Goal: Obtain resource: Download file/media

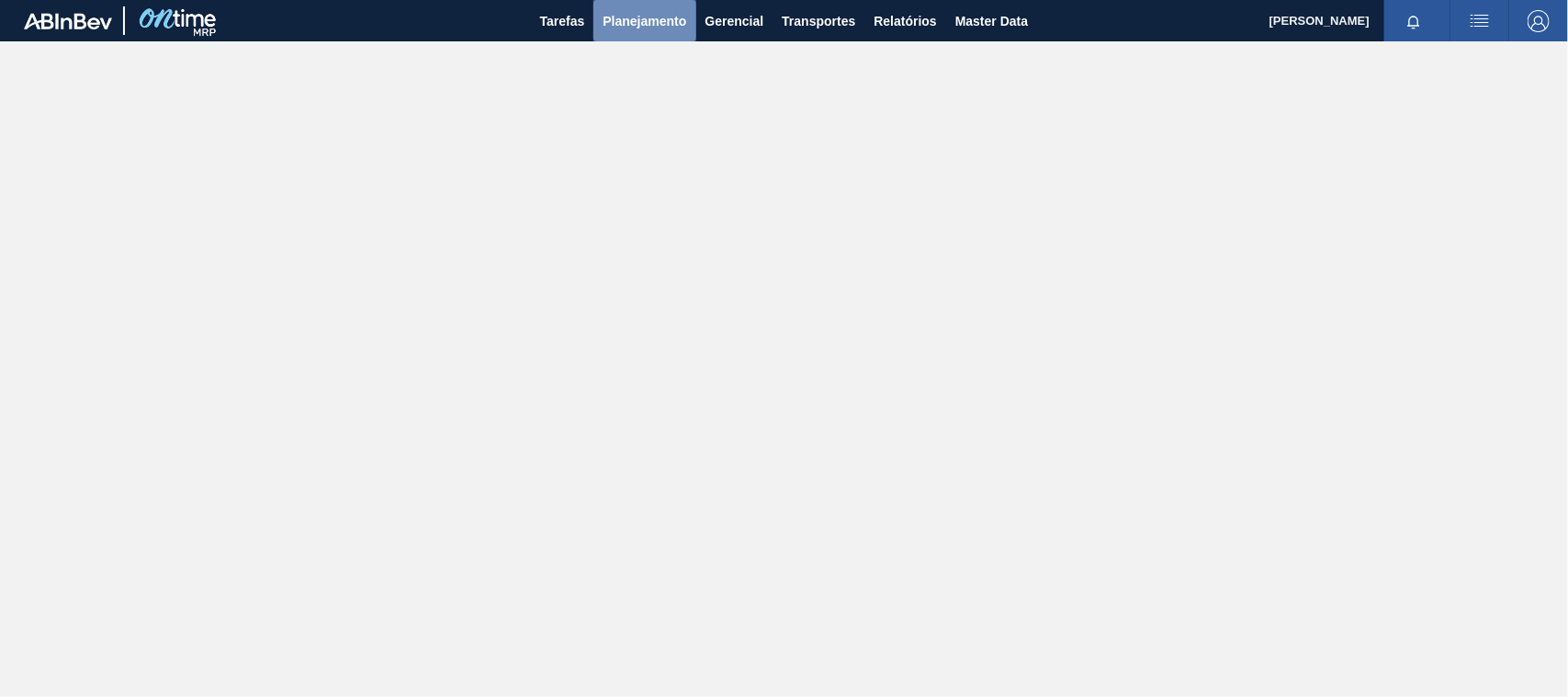
click at [668, 21] on span "Planejamento" at bounding box center [644, 21] width 84 height 22
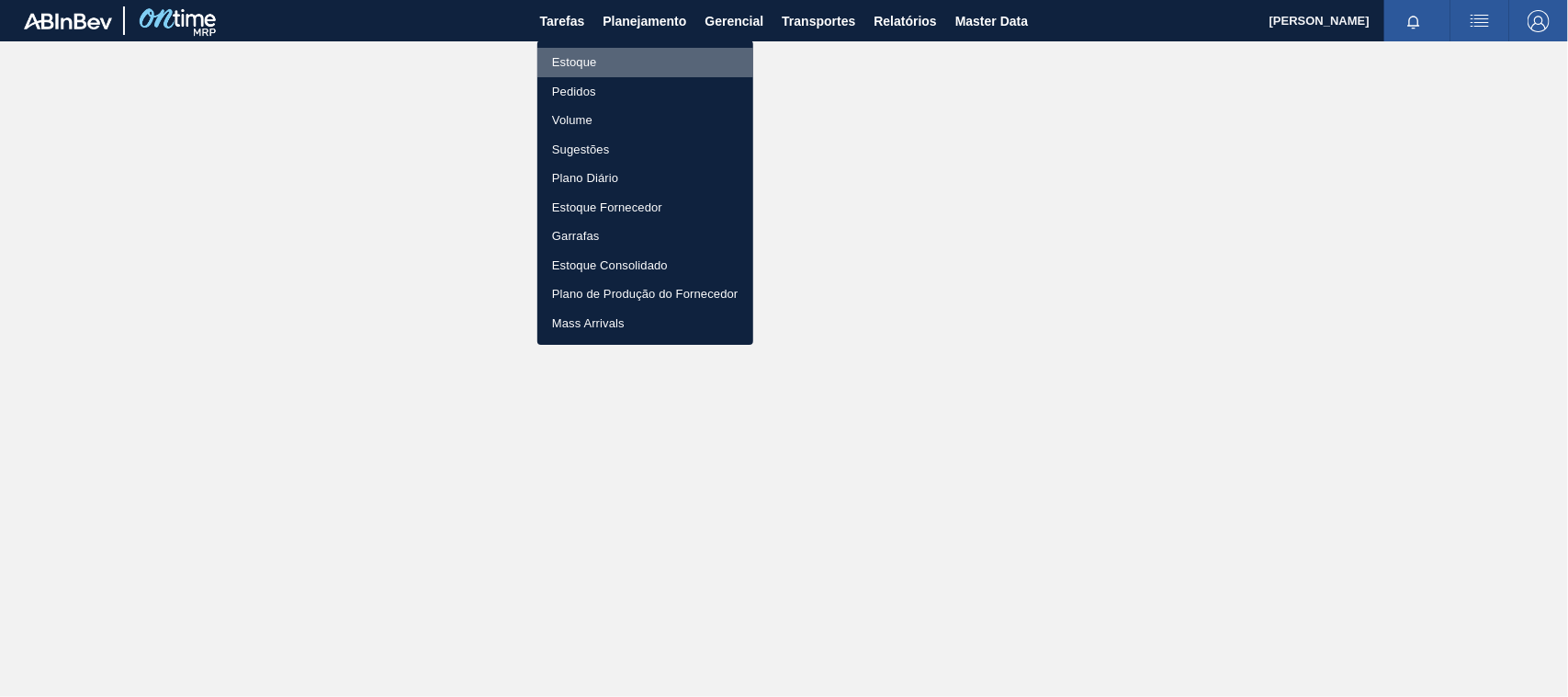
click at [591, 64] on li "Estoque" at bounding box center [645, 62] width 216 height 30
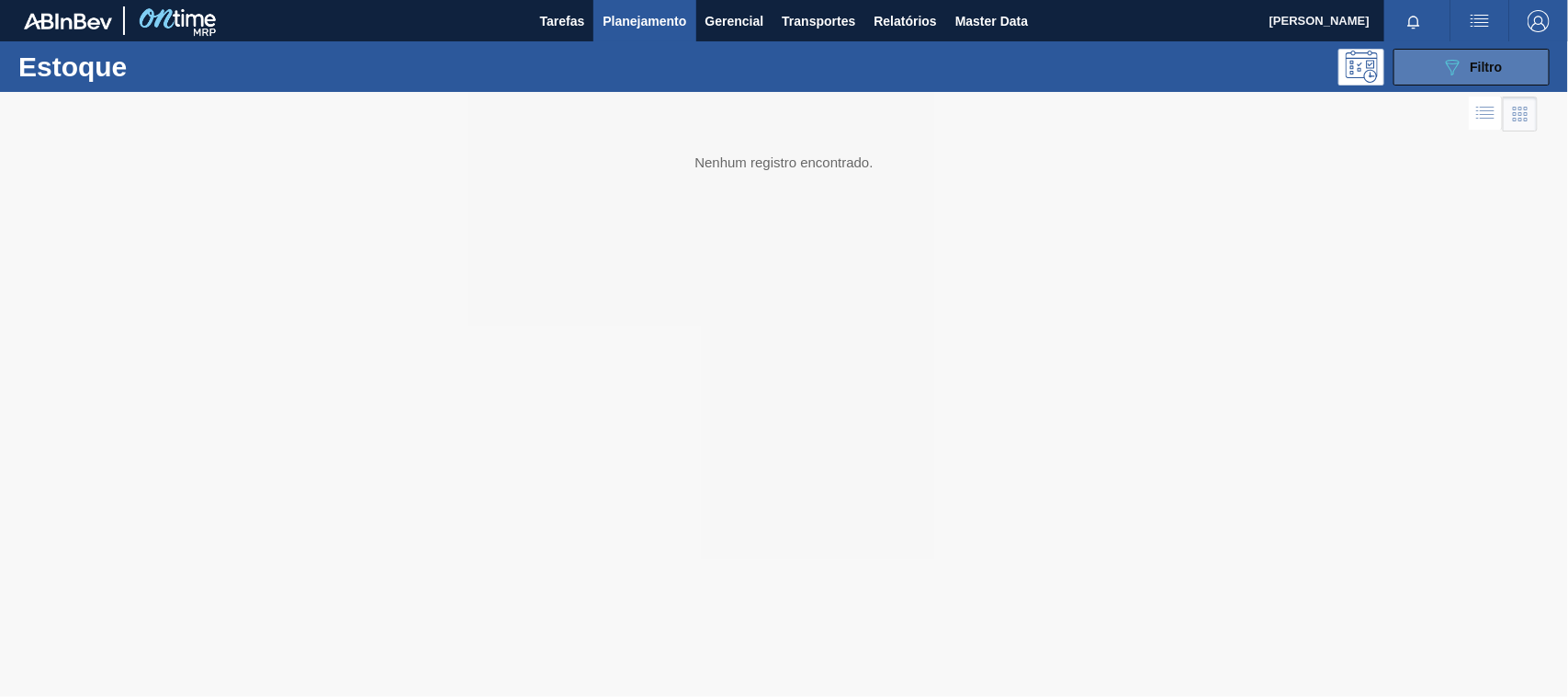
click at [1491, 75] on div "089F7B8B-B2A5-4AFE-B5C0-19BA573D28AC Filtro" at bounding box center [1472, 66] width 61 height 22
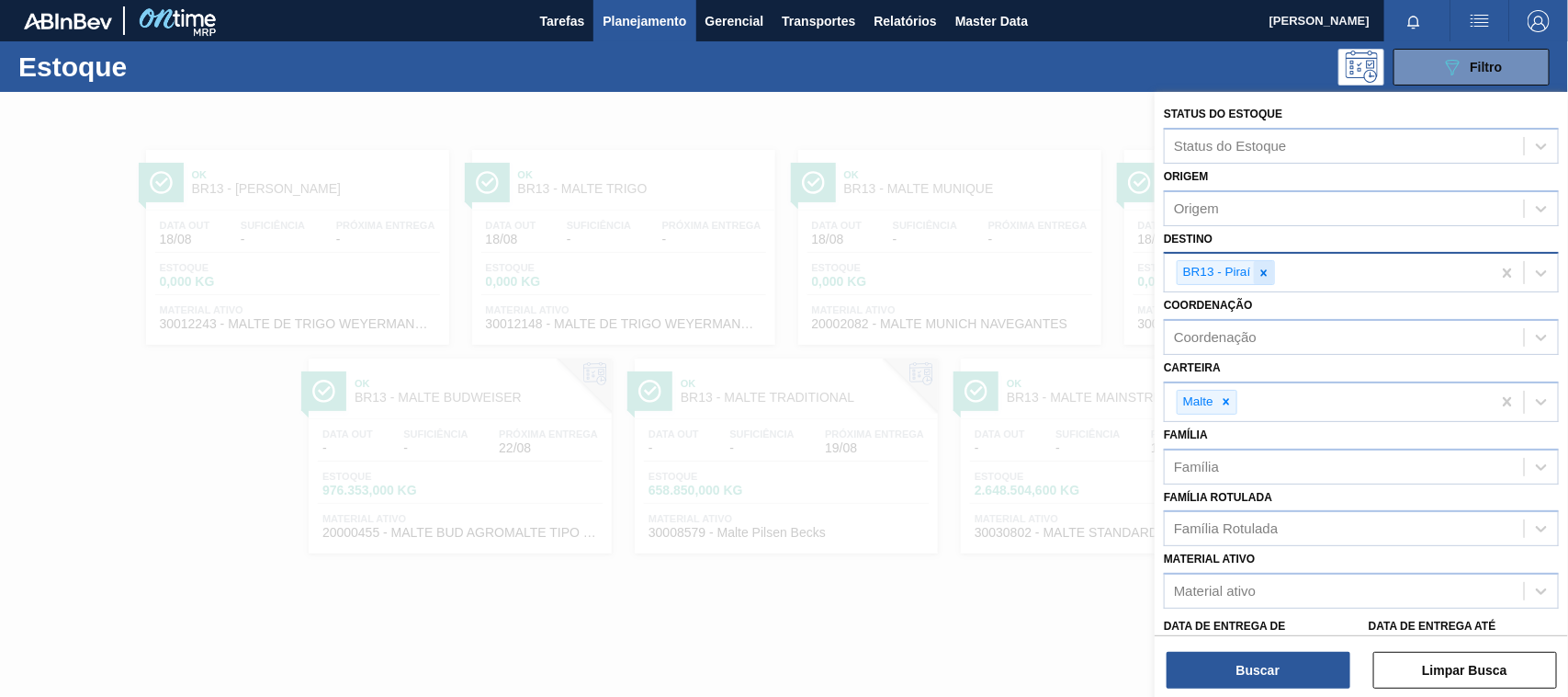
click at [1265, 271] on icon at bounding box center [1263, 272] width 12 height 12
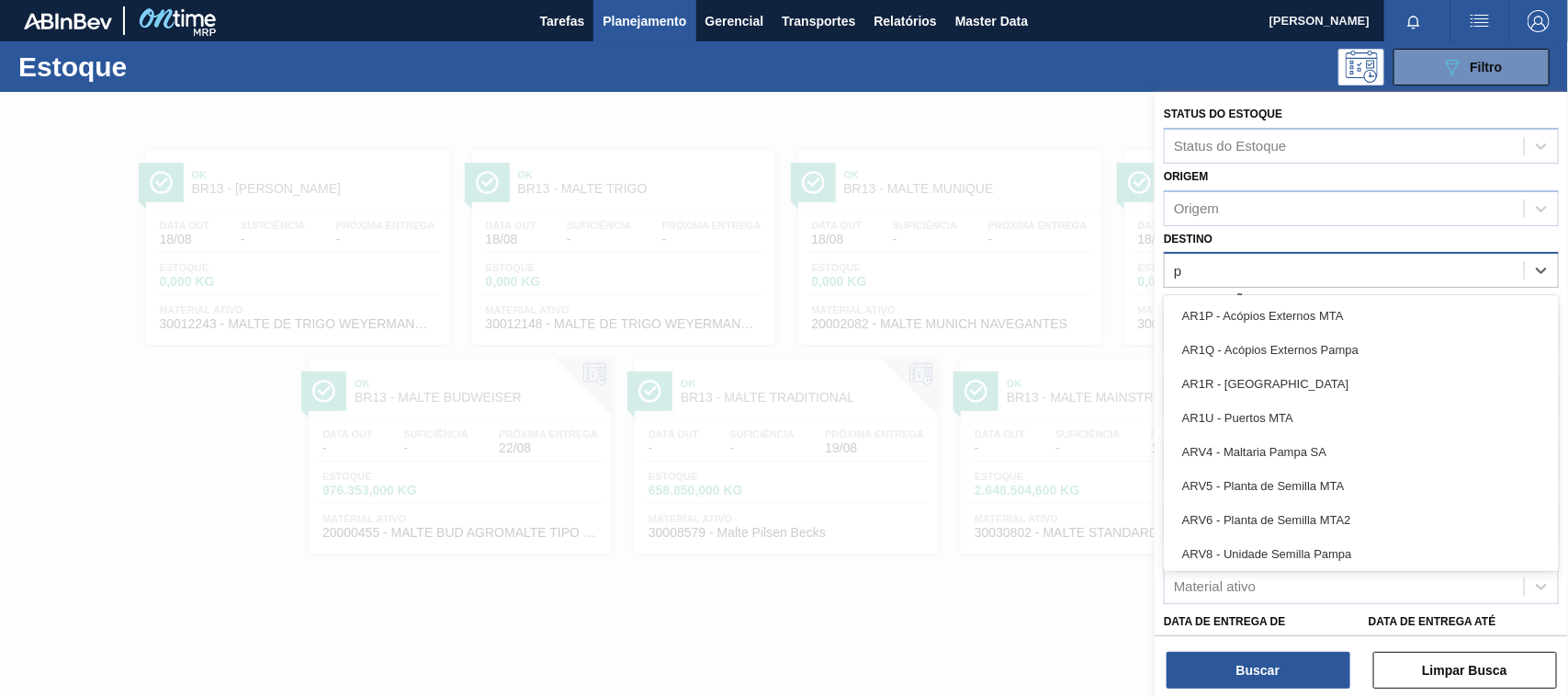
type input "po"
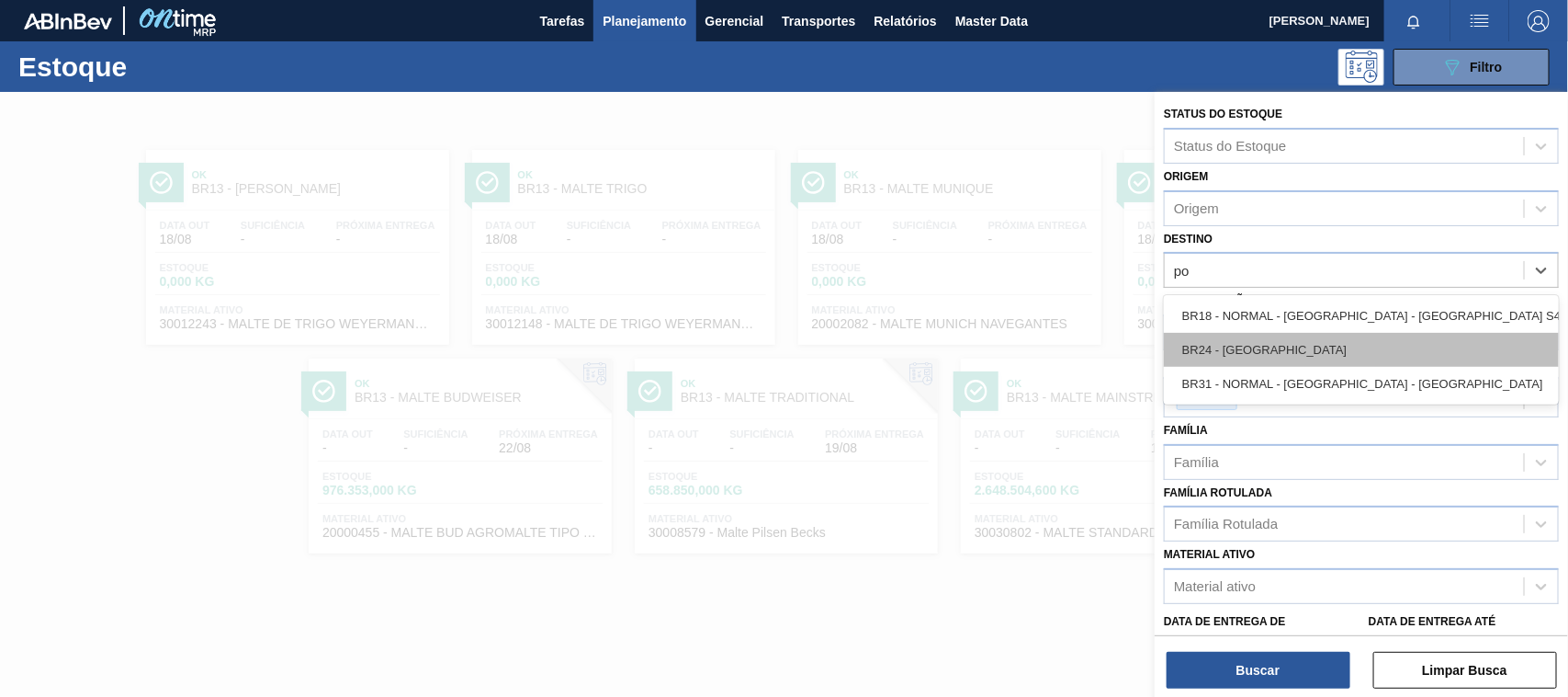
click at [1257, 360] on div "BR24 - [GEOGRAPHIC_DATA]" at bounding box center [1360, 349] width 395 height 34
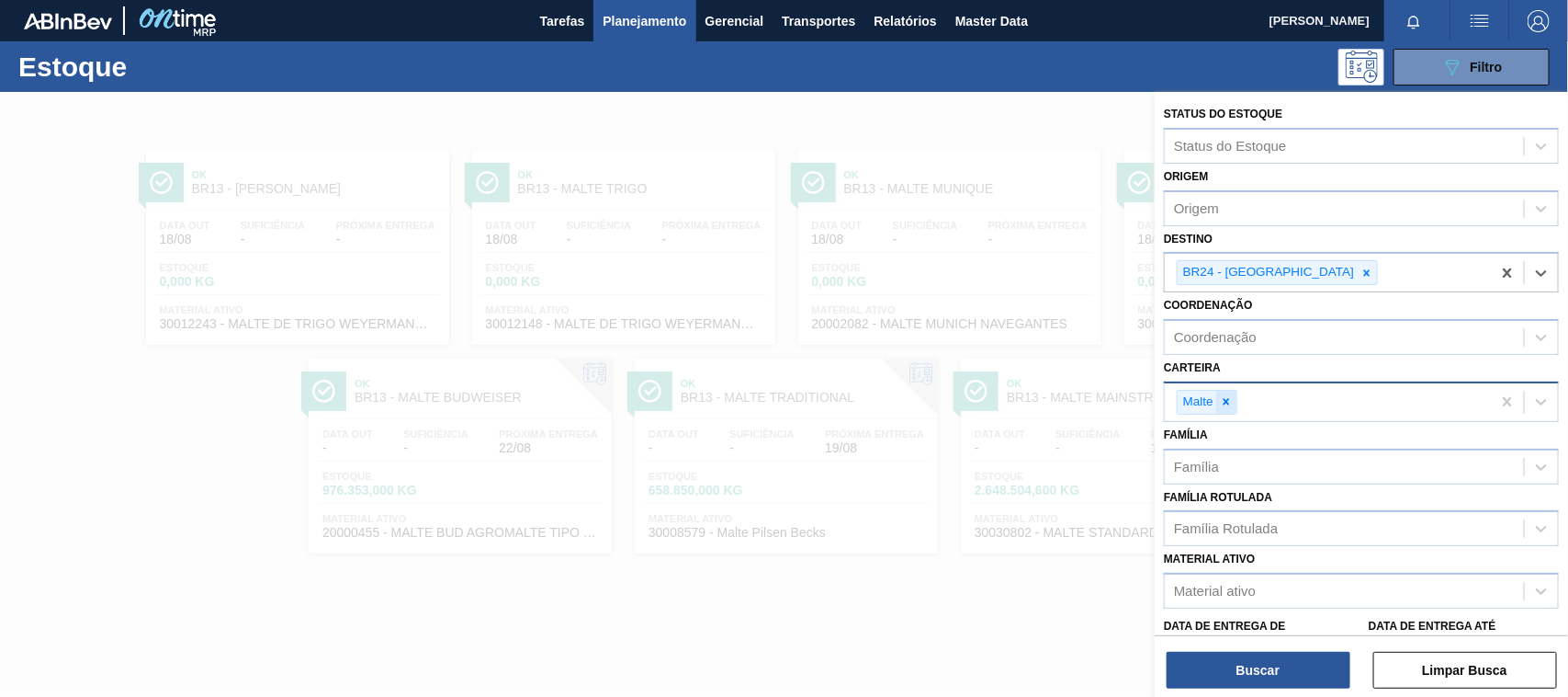
click at [1228, 405] on icon at bounding box center [1225, 401] width 12 height 12
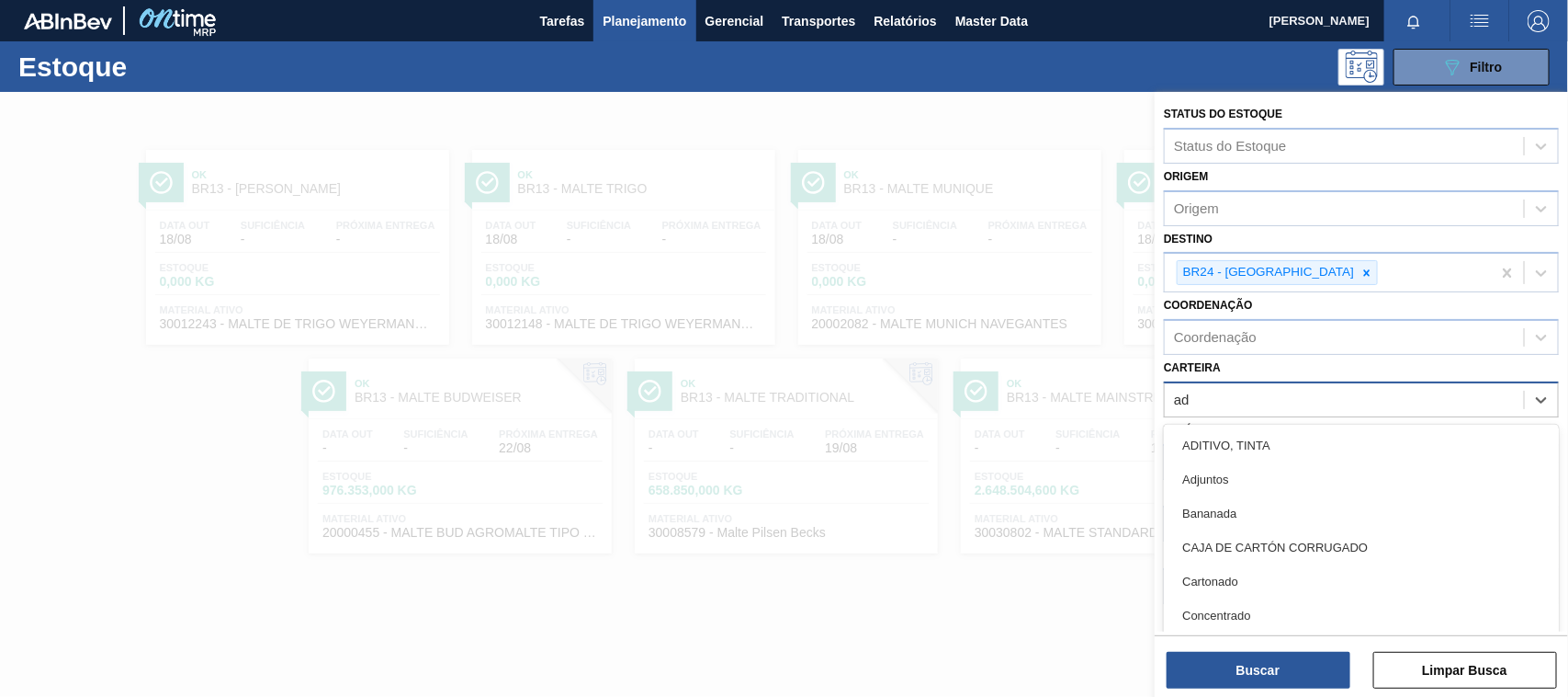
type input "adj"
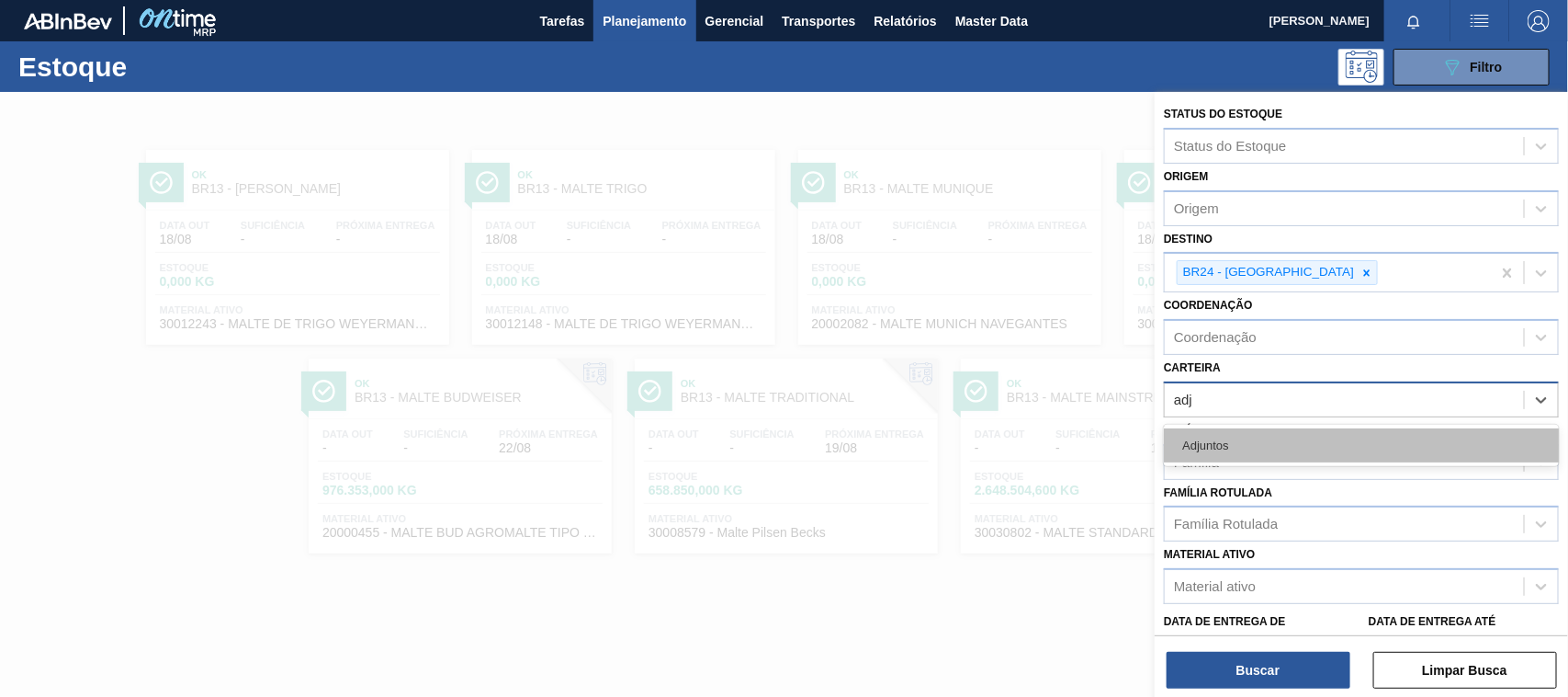
click at [1217, 446] on div "Adjuntos" at bounding box center [1360, 444] width 395 height 34
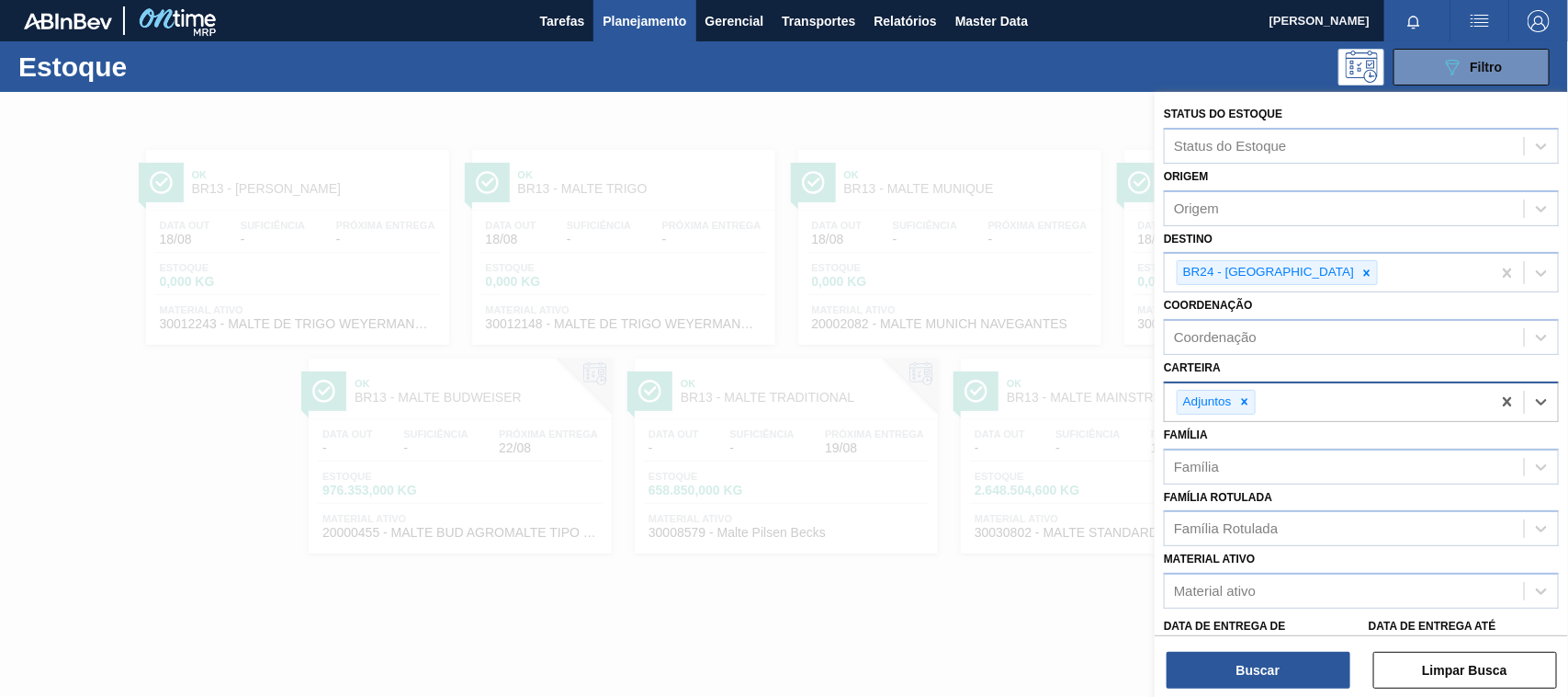
scroll to position [186, 0]
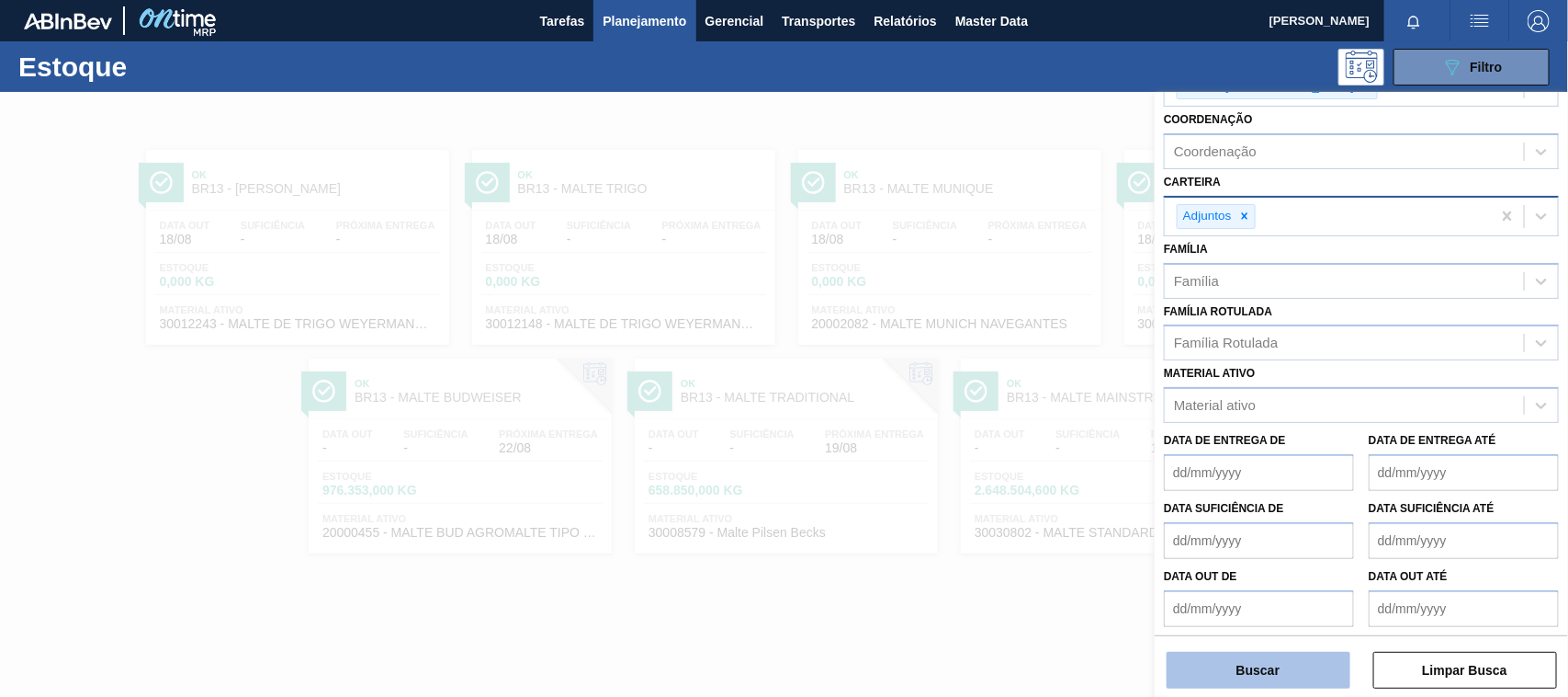
click at [1280, 671] on button "Buscar" at bounding box center [1258, 670] width 184 height 37
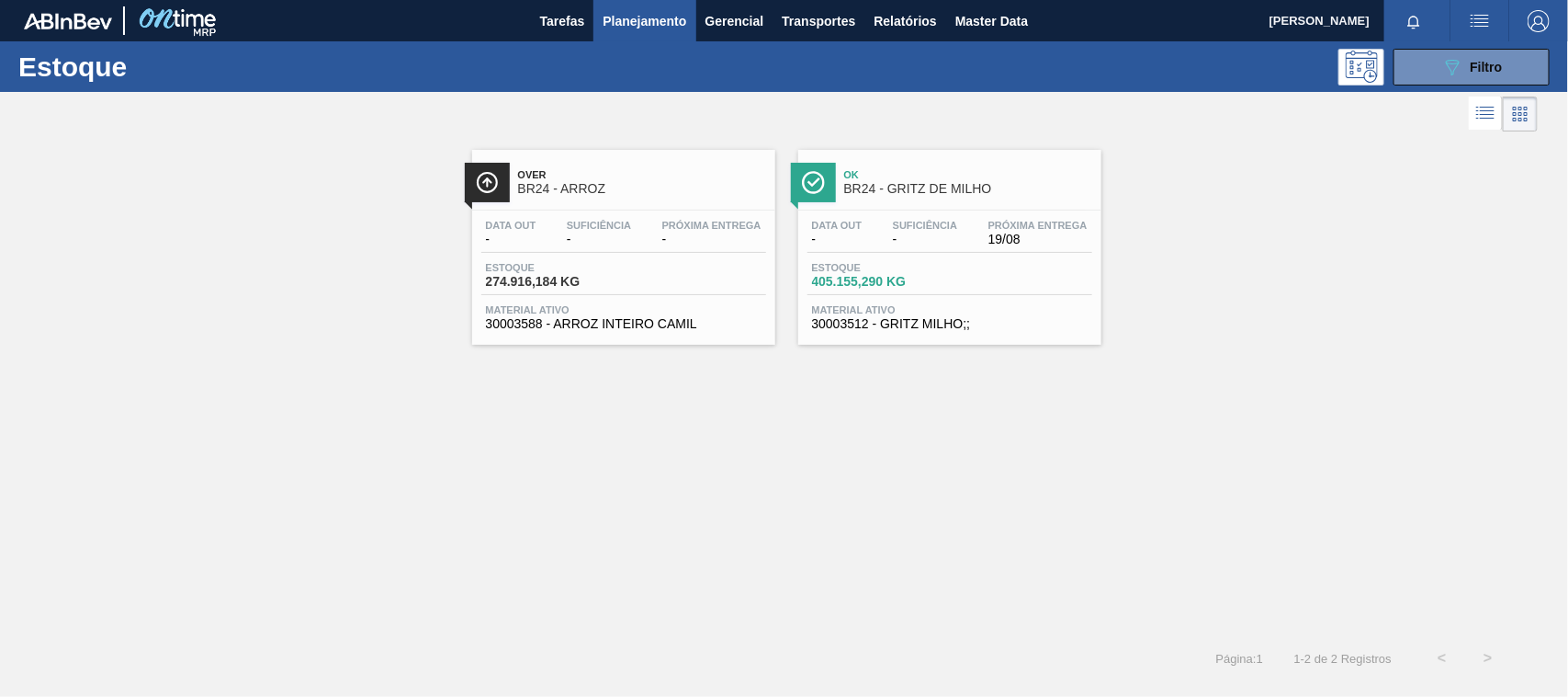
click at [934, 195] on span "BR24 - GRITZ DE MILHO" at bounding box center [968, 188] width 248 height 13
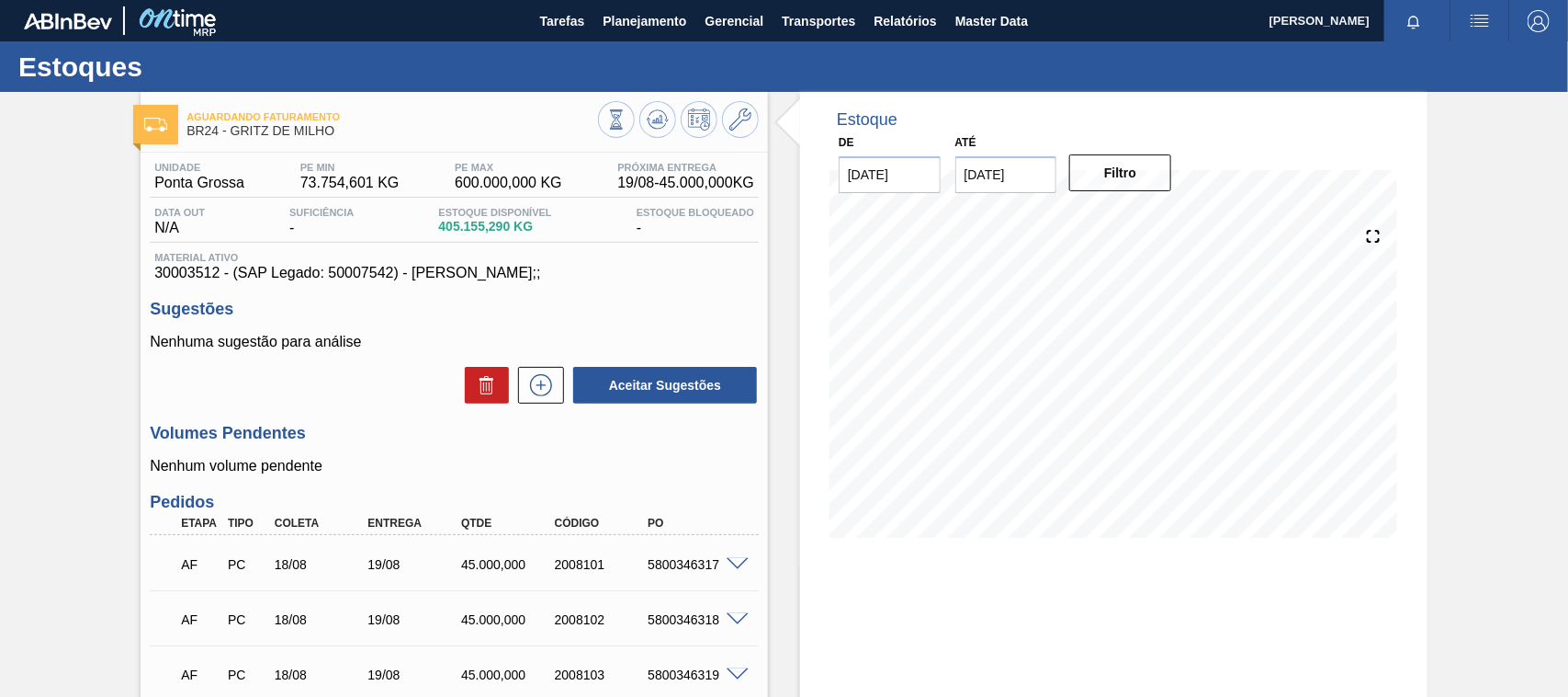
scroll to position [191, 0]
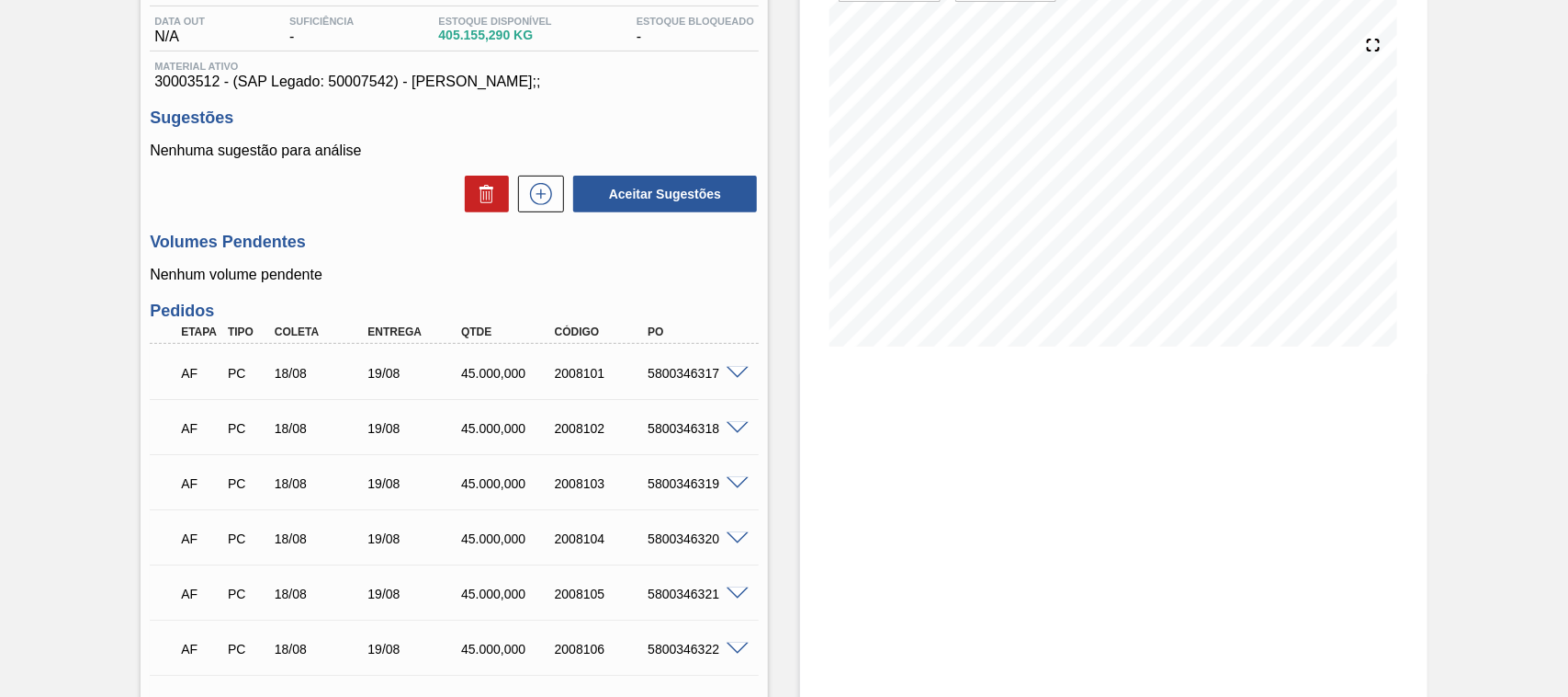
click at [733, 369] on span at bounding box center [737, 373] width 22 height 13
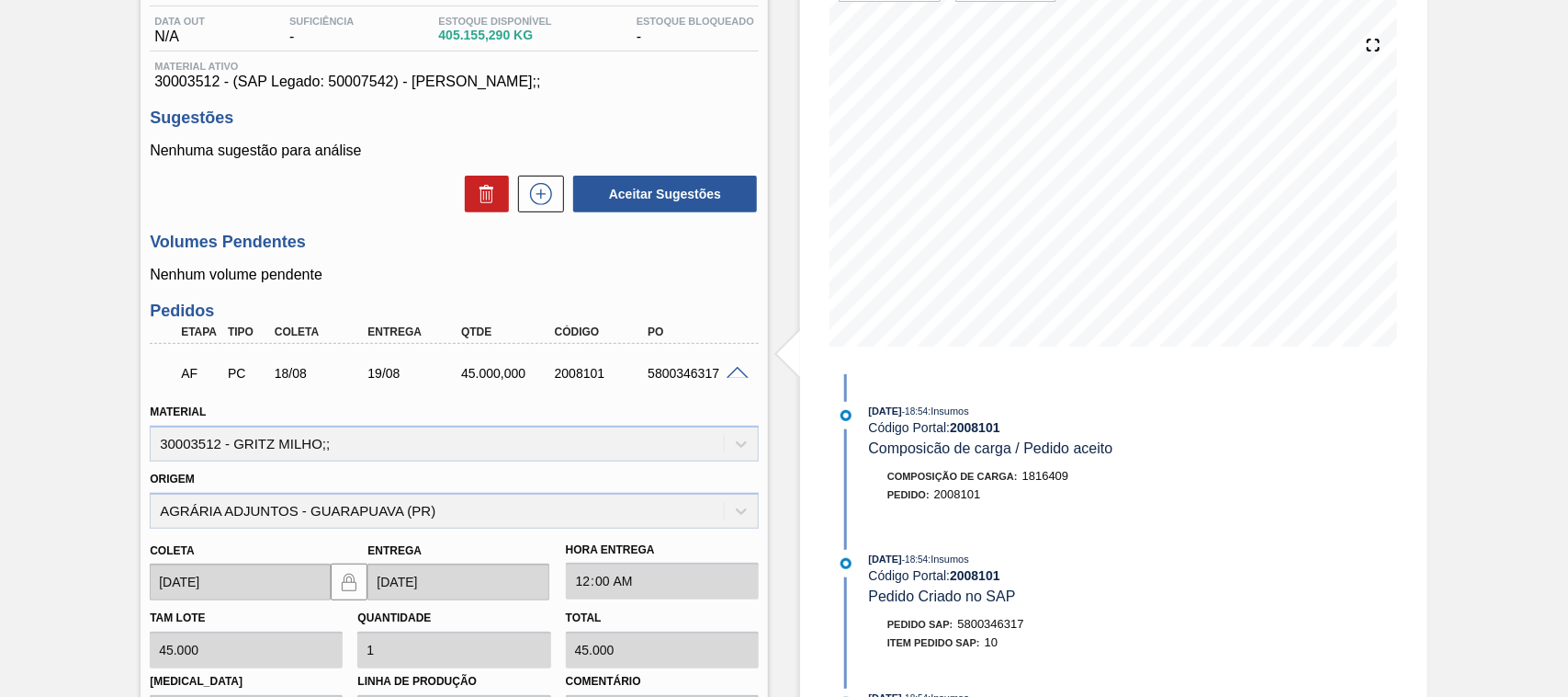
scroll to position [286, 0]
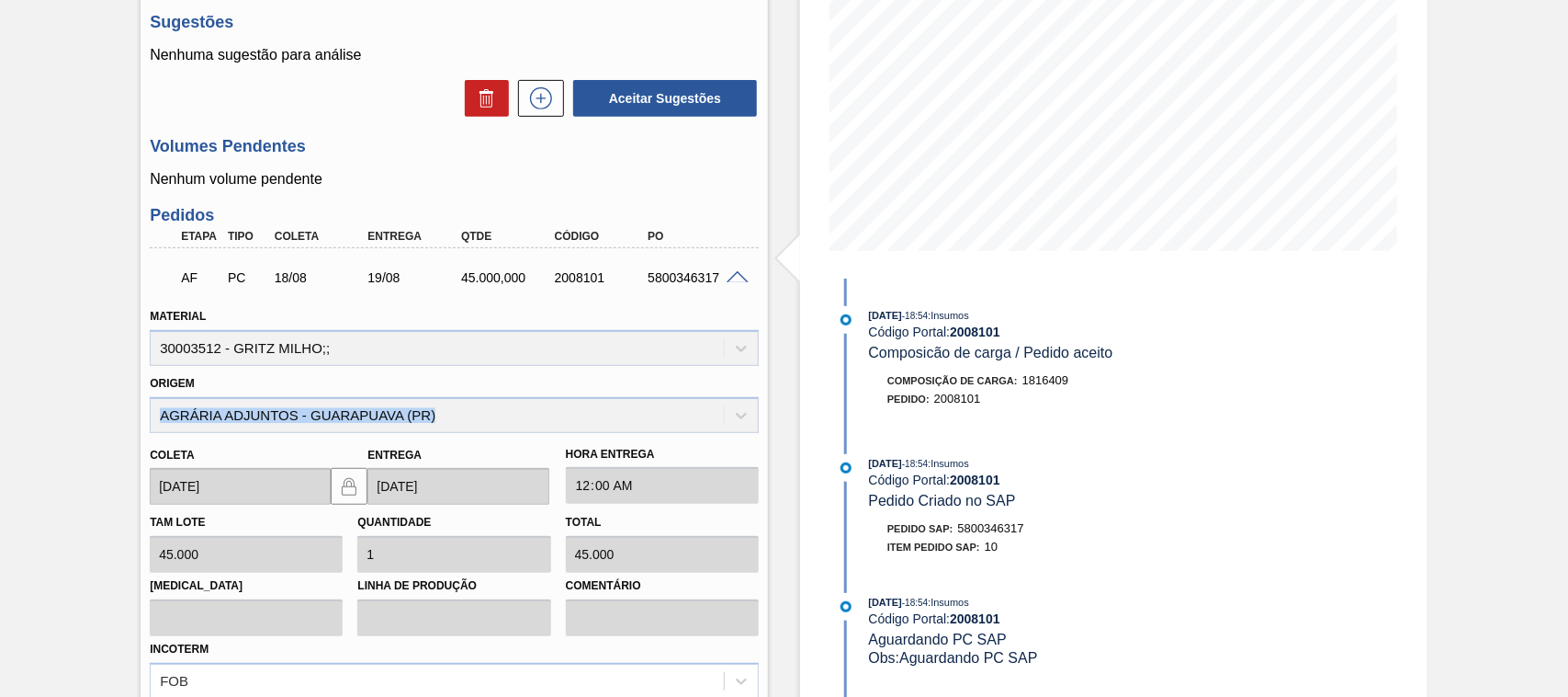
drag, startPoint x: 475, startPoint y: 418, endPoint x: 160, endPoint y: 423, distance: 315.0
click at [160, 423] on div "Origem AGRÁRIA ADJUNTOS - GUARAPUAVA (PR)" at bounding box center [454, 401] width 609 height 62
copy div "AGRÁRIA ADJUNTOS - GUARAPUAVA (PR)"
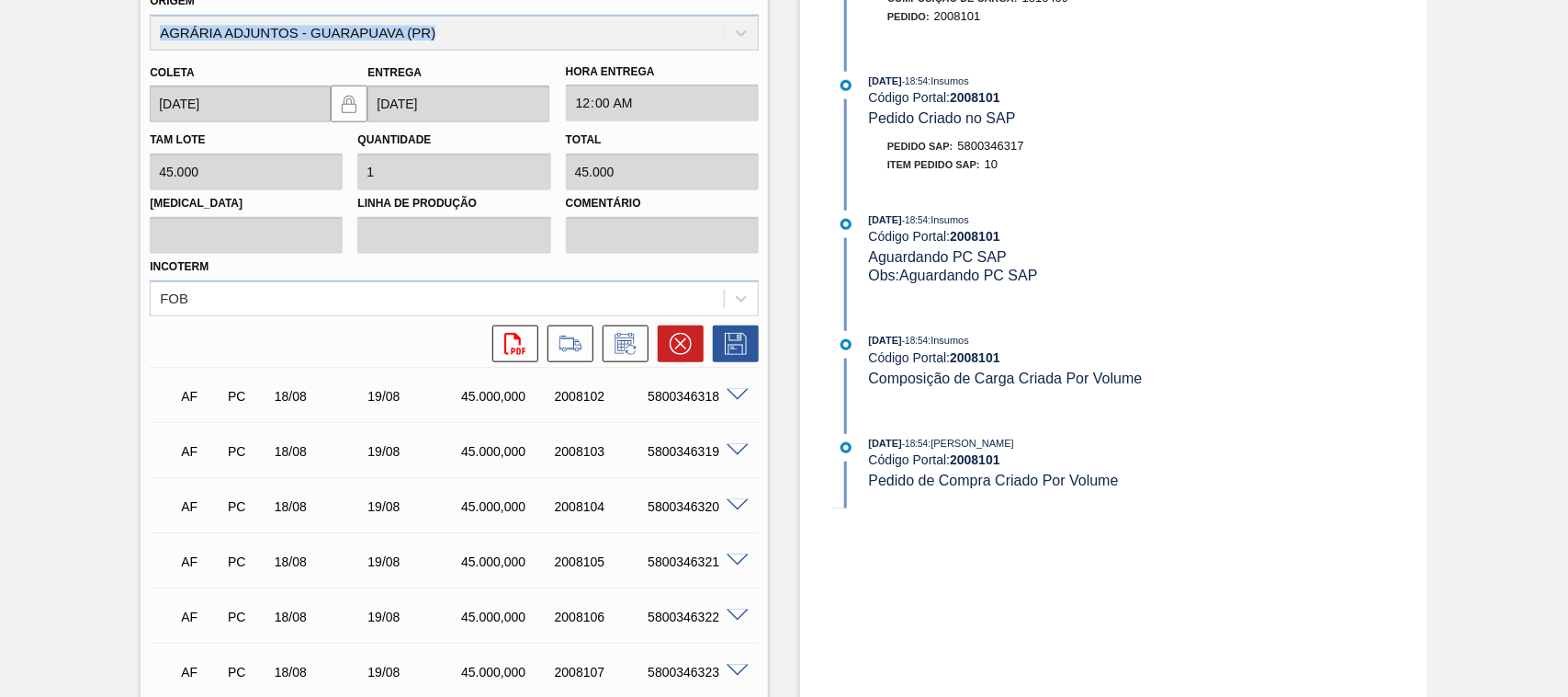
scroll to position [479, 0]
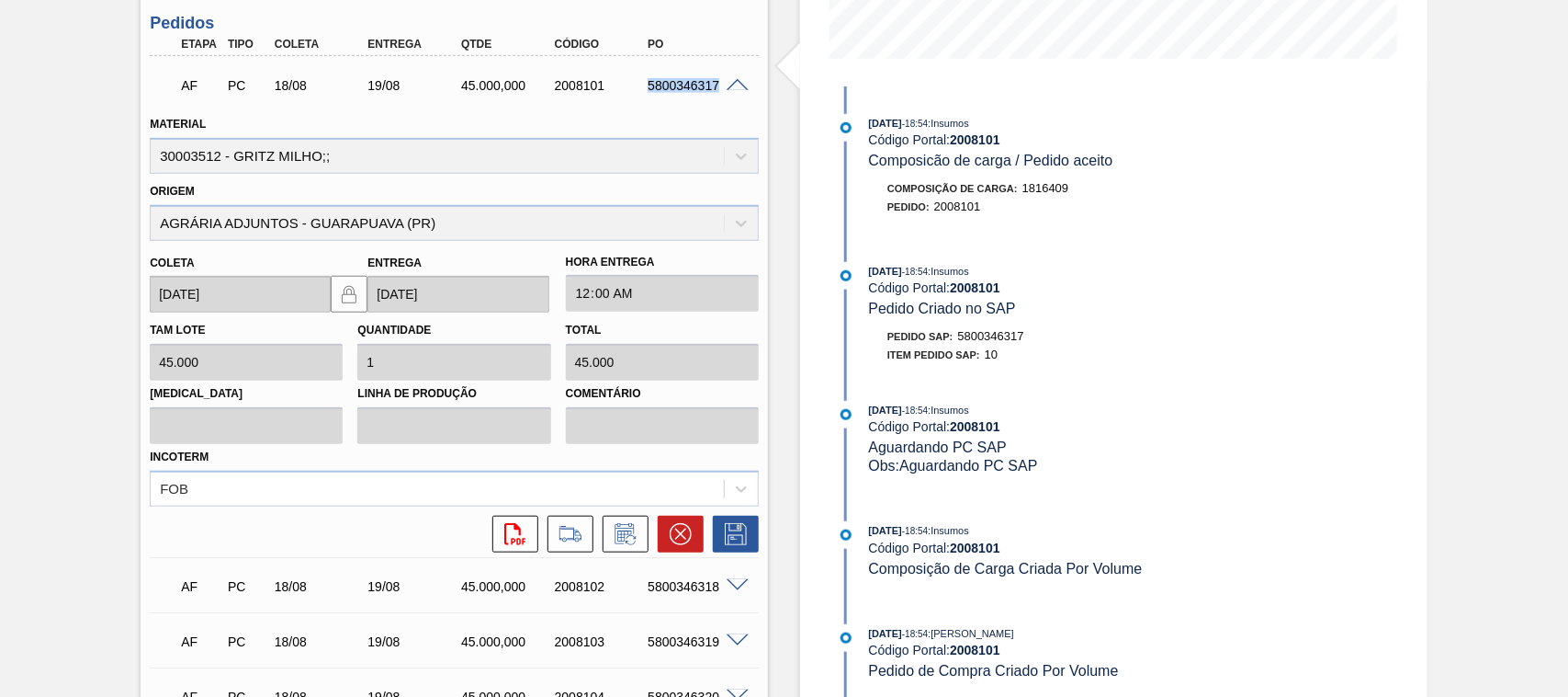
drag, startPoint x: 643, startPoint y: 89, endPoint x: 731, endPoint y: 93, distance: 88.1
click at [731, 93] on div "5800346317" at bounding box center [695, 85] width 104 height 14
drag, startPoint x: 600, startPoint y: 79, endPoint x: 555, endPoint y: 85, distance: 45.4
click at [555, 85] on div "2008101" at bounding box center [602, 85] width 104 height 14
copy div "2008101"
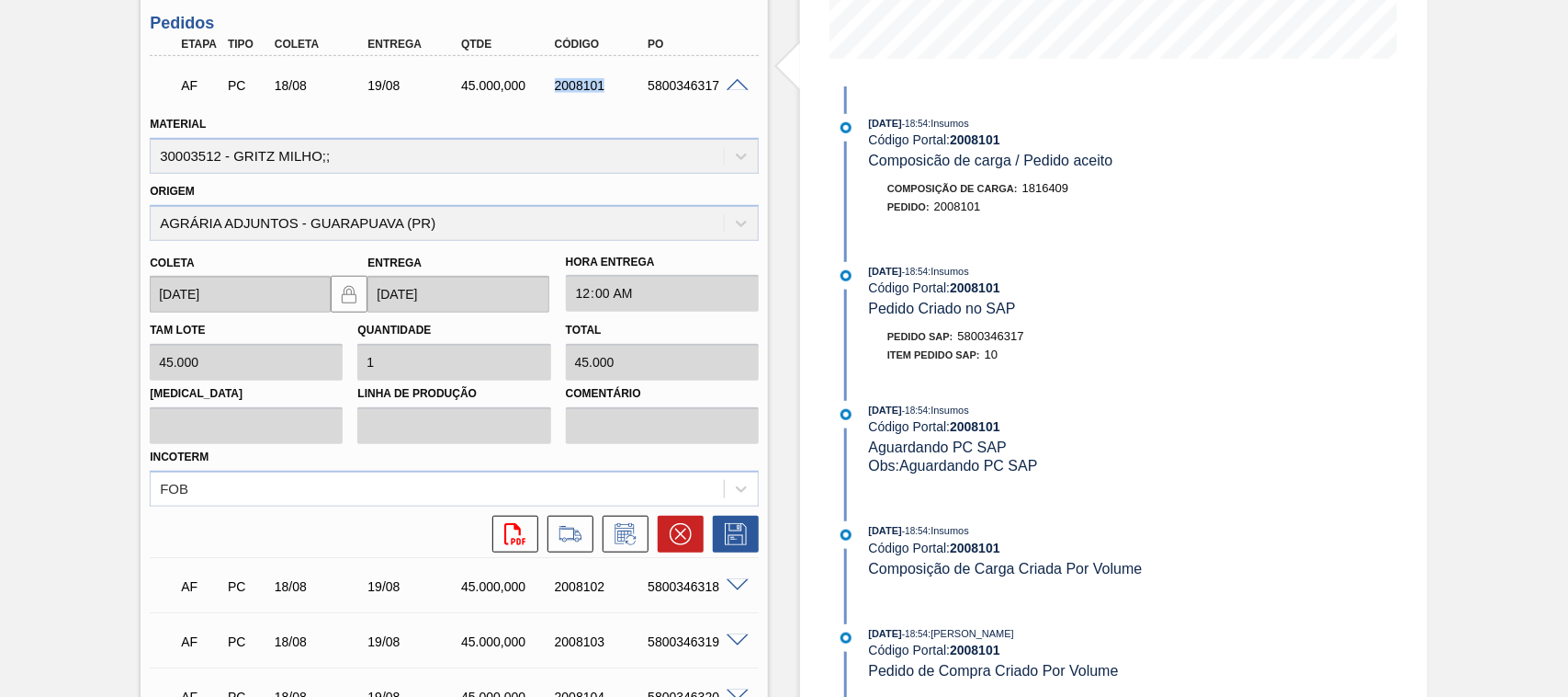
scroll to position [0, 0]
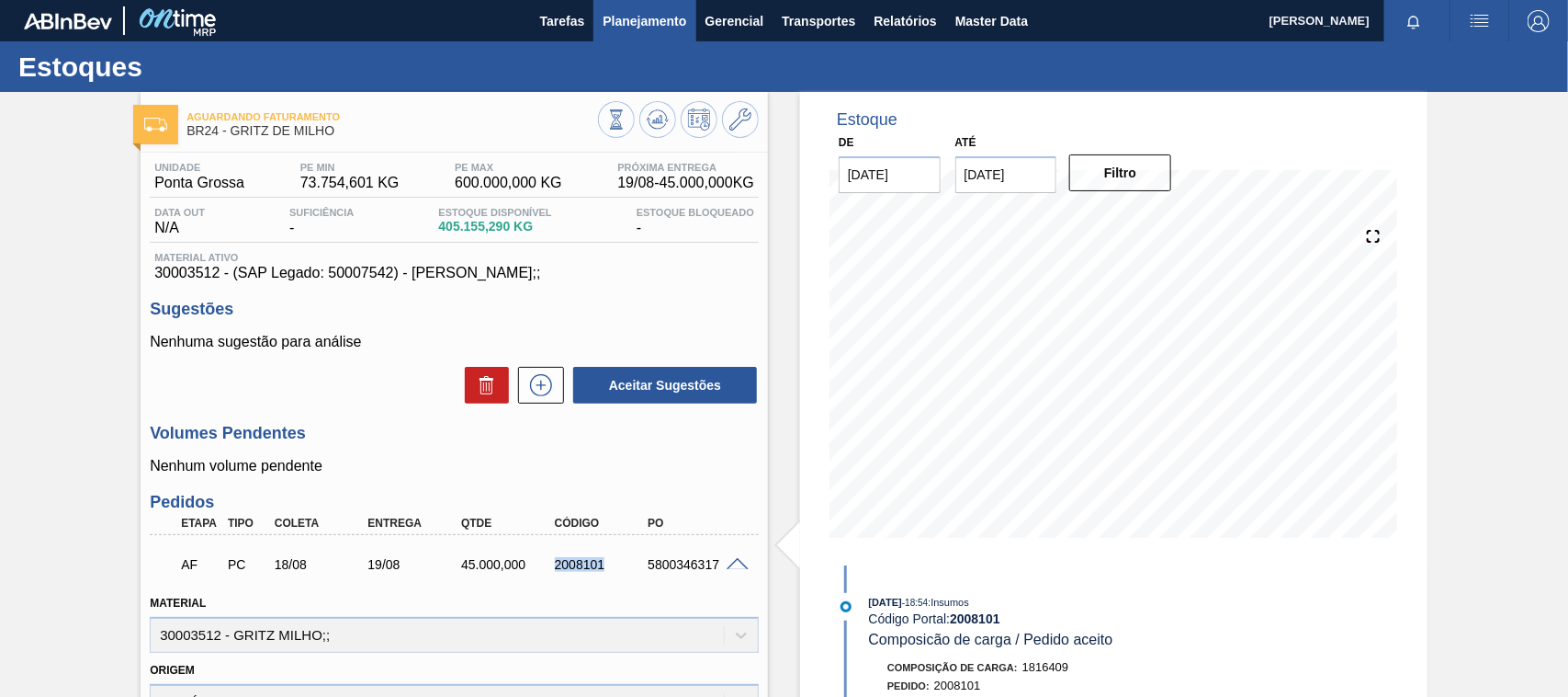
click at [649, 25] on span "Planejamento" at bounding box center [644, 21] width 84 height 22
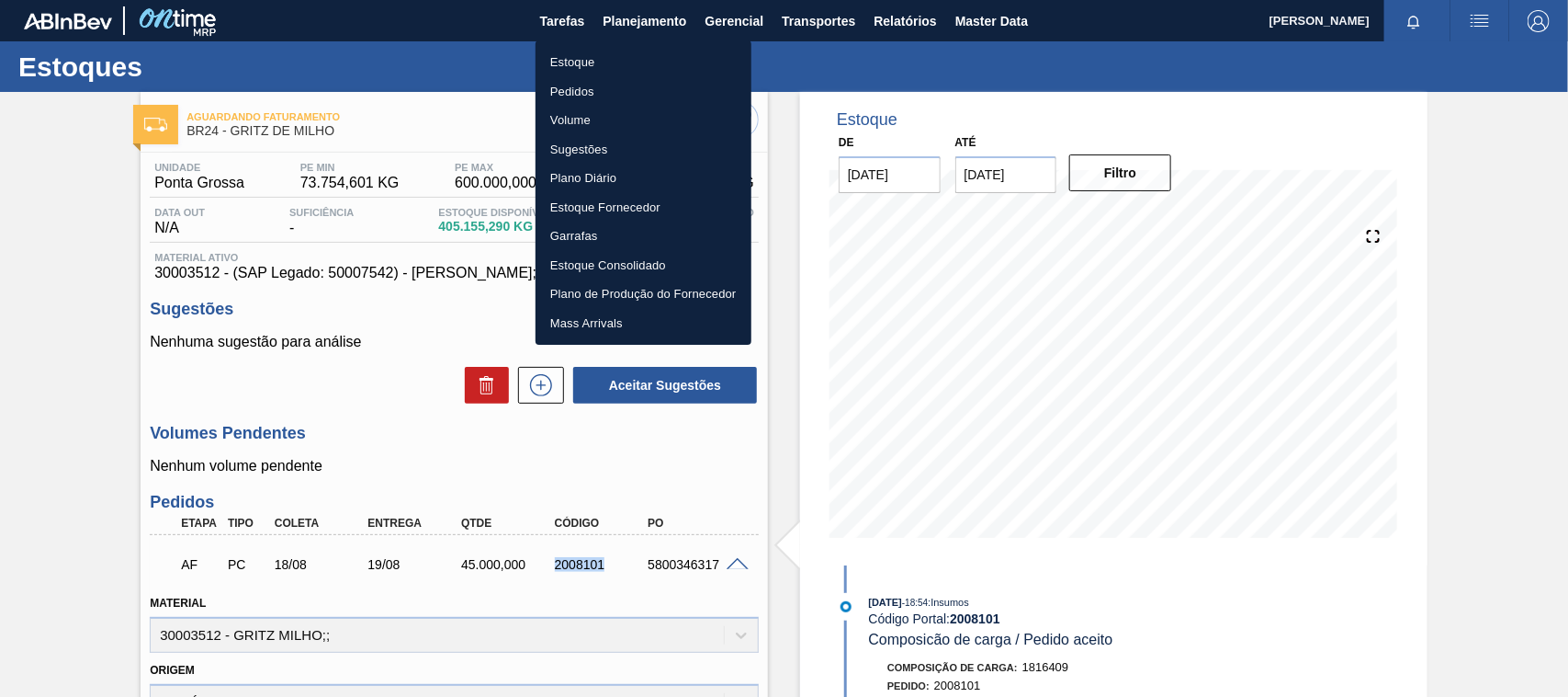
click at [578, 92] on li "Pedidos" at bounding box center [643, 91] width 216 height 30
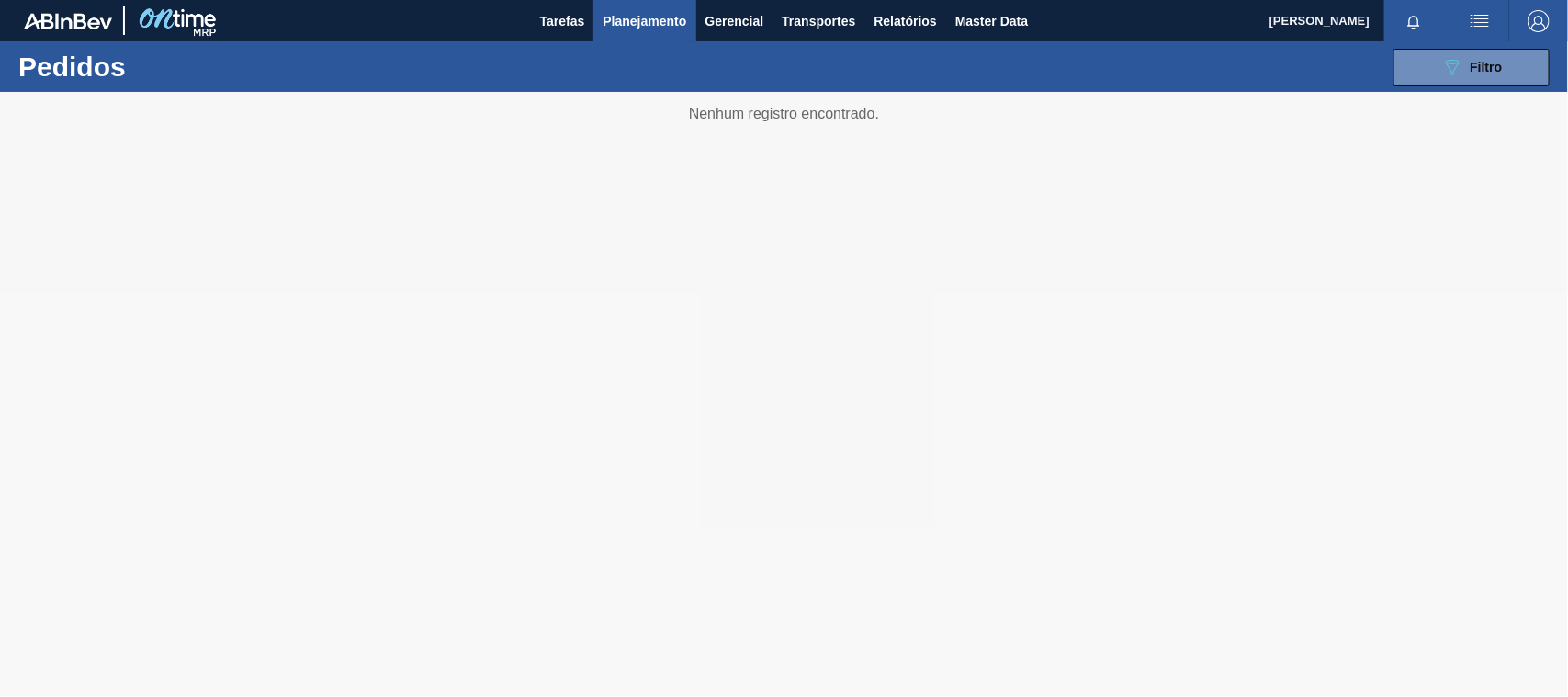
click at [1495, 88] on div "089F7B8B-B2A5-4AFE-B5C0-19BA573D28AC Filtro Código Pedido Portal Códido PO SAP …" at bounding box center [922, 66] width 1271 height 55
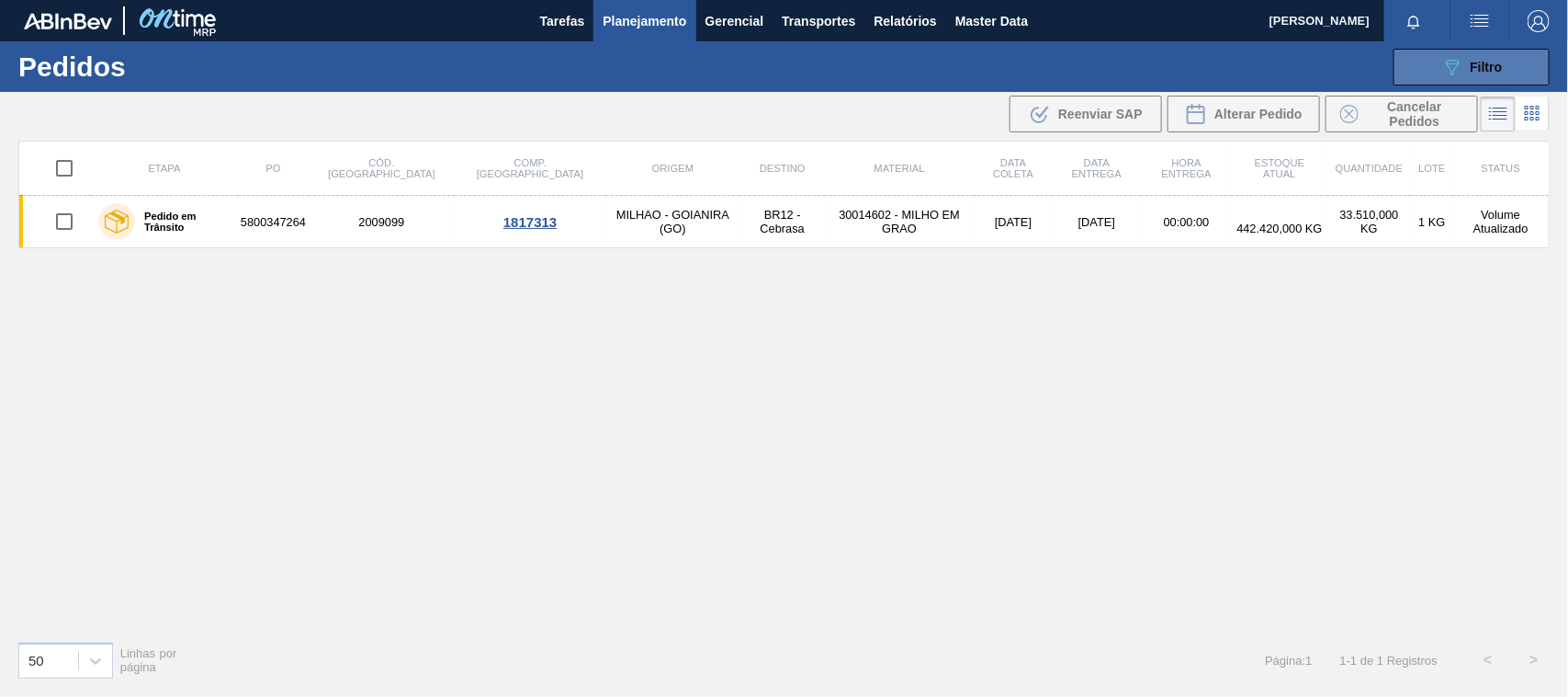
click at [1466, 78] on button "089F7B8B-B2A5-4AFE-B5C0-19BA573D28AC Filtro" at bounding box center [1471, 67] width 157 height 37
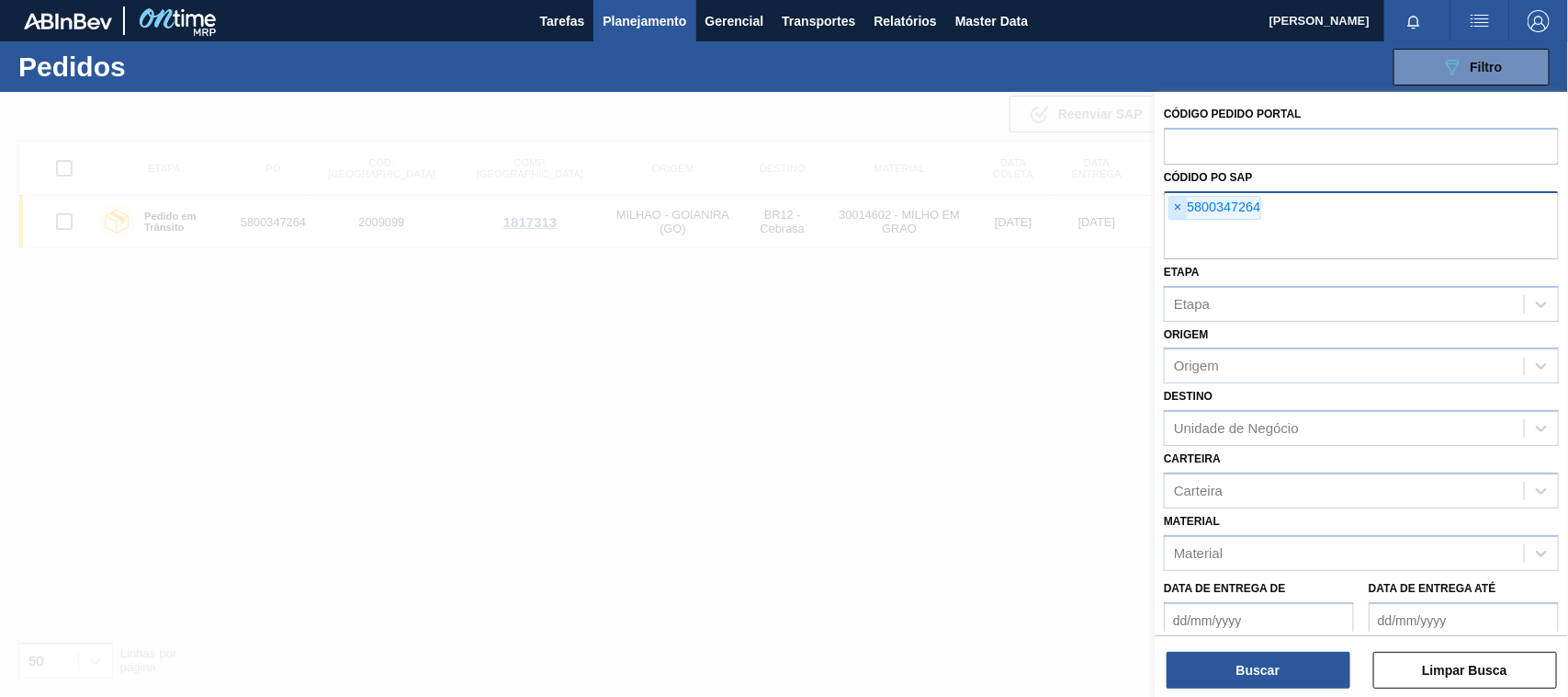
click at [1181, 203] on span "×" at bounding box center [1178, 208] width 17 height 22
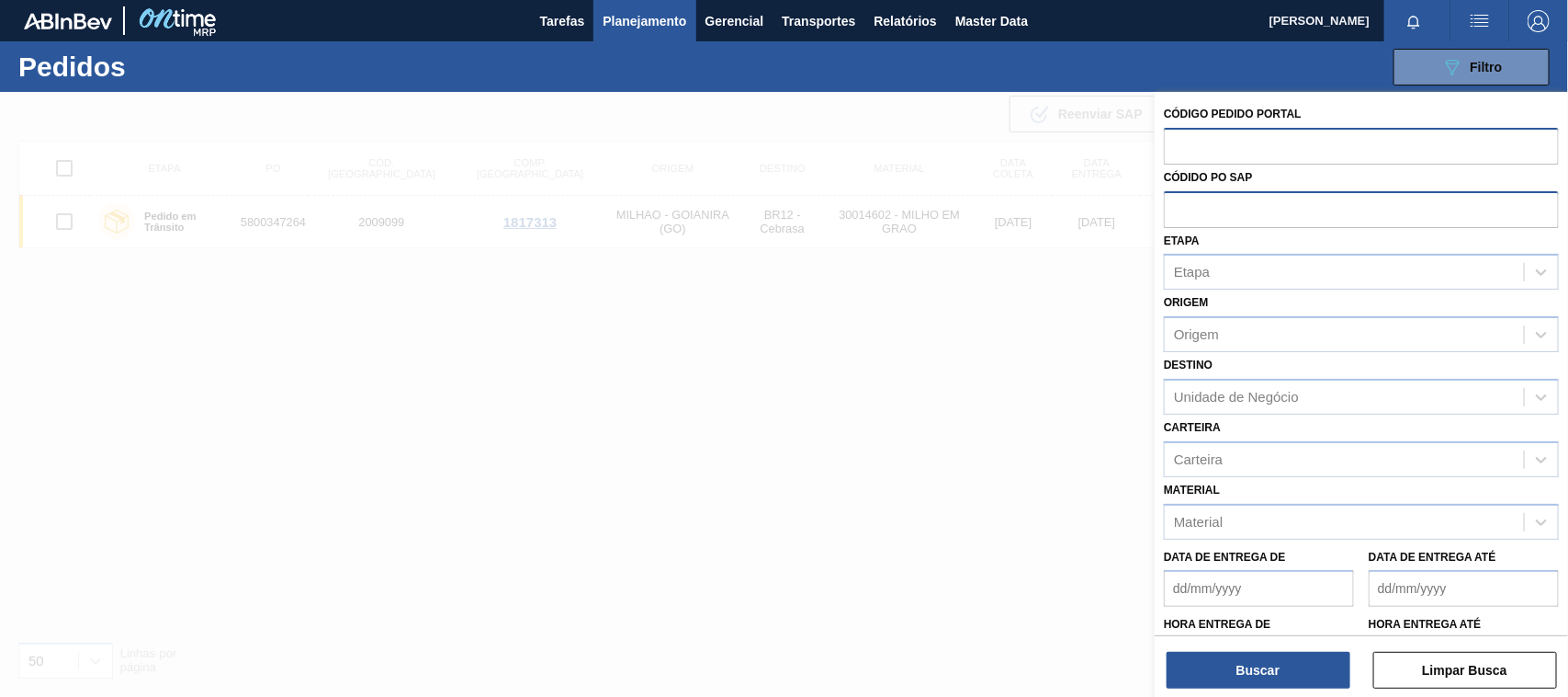
click at [1217, 148] on input "text" at bounding box center [1360, 145] width 395 height 35
paste input "2008101"
type input "2008101"
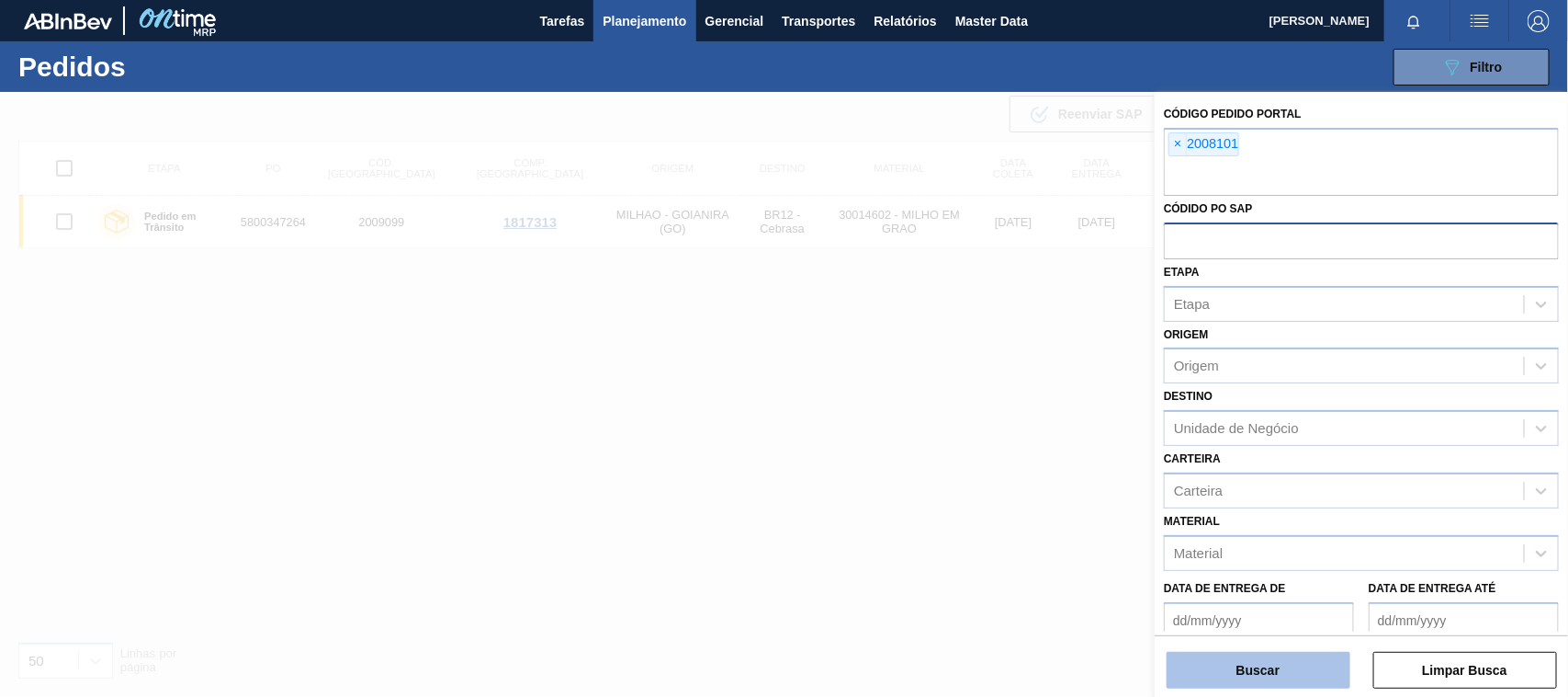
click at [1256, 671] on button "Buscar" at bounding box center [1258, 670] width 184 height 37
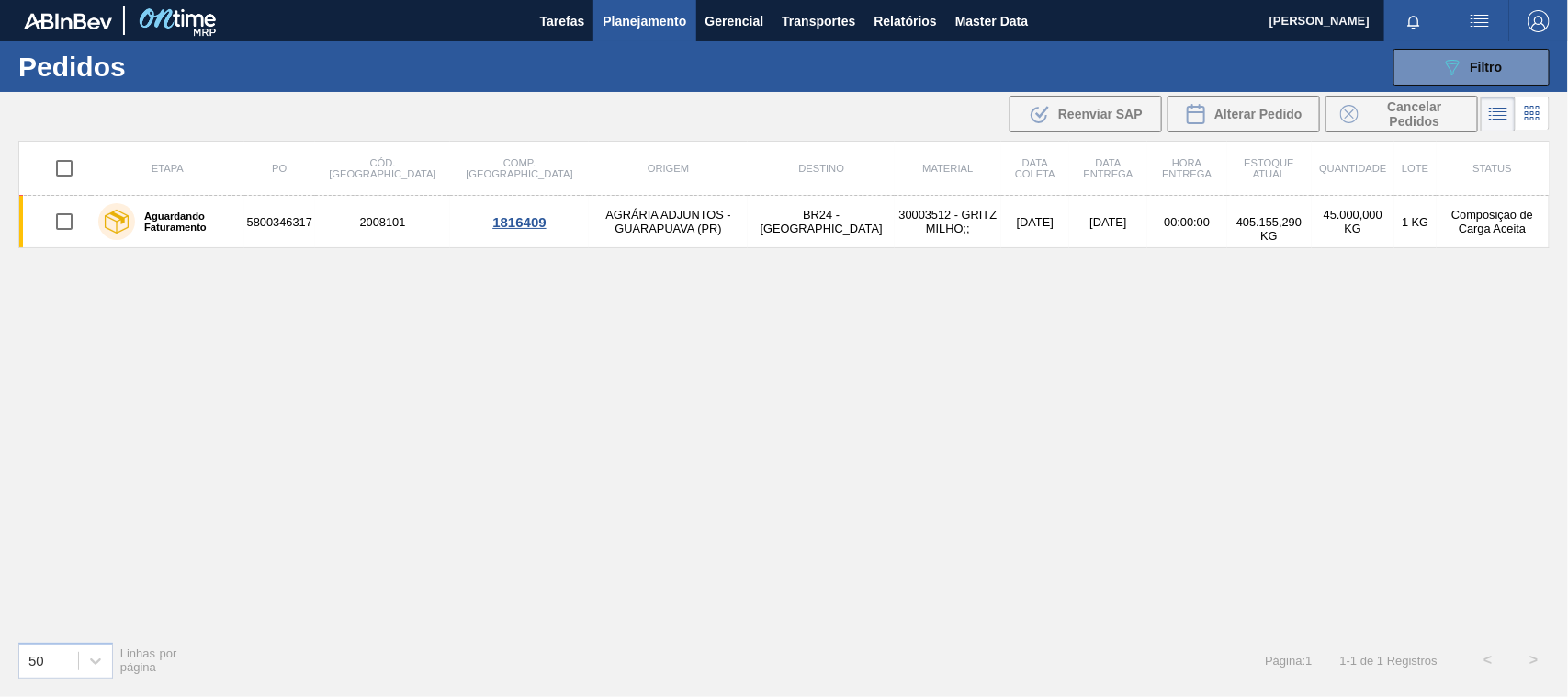
drag, startPoint x: 625, startPoint y: 226, endPoint x: 636, endPoint y: 226, distance: 11.0
click at [625, 226] on td "AGRÁRIA ADJUNTOS - GUARAPUAVA (PR)" at bounding box center [668, 222] width 159 height 52
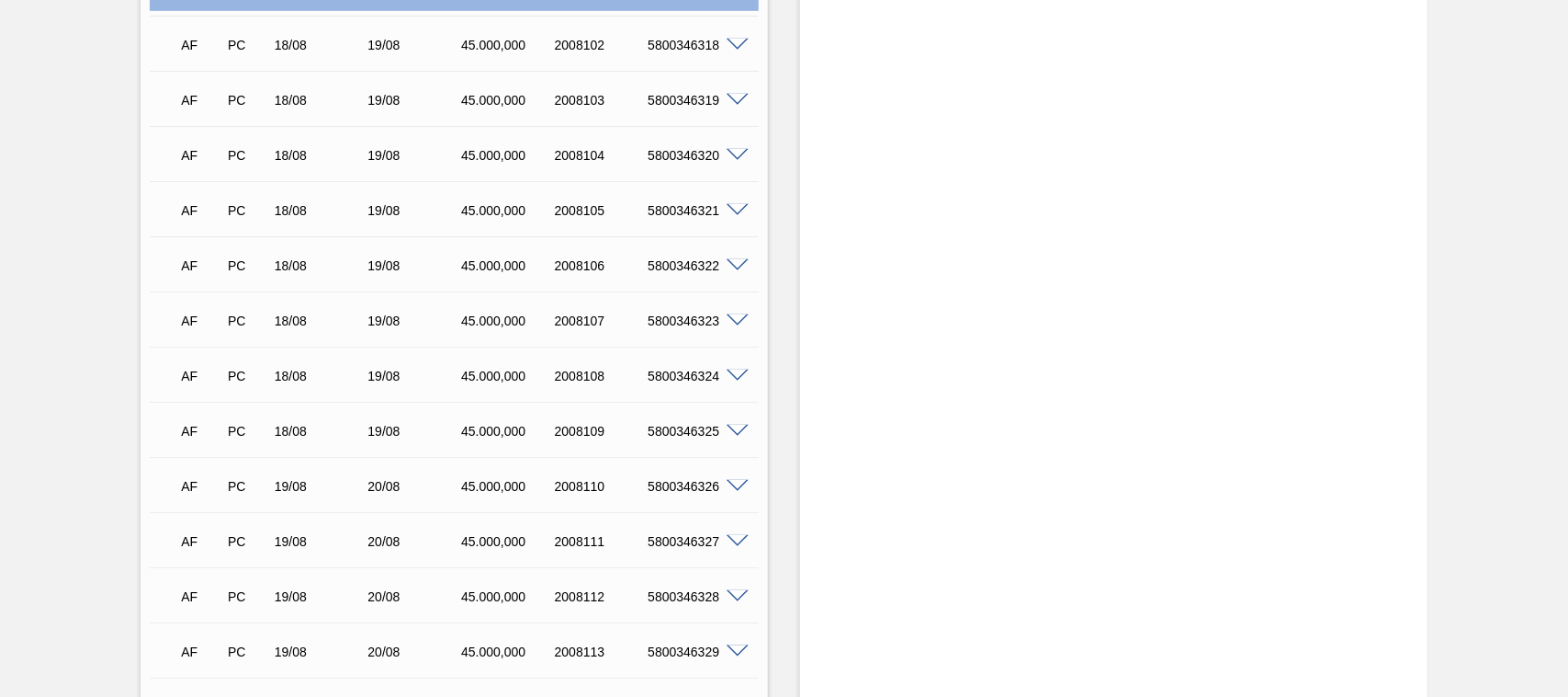
scroll to position [191, 0]
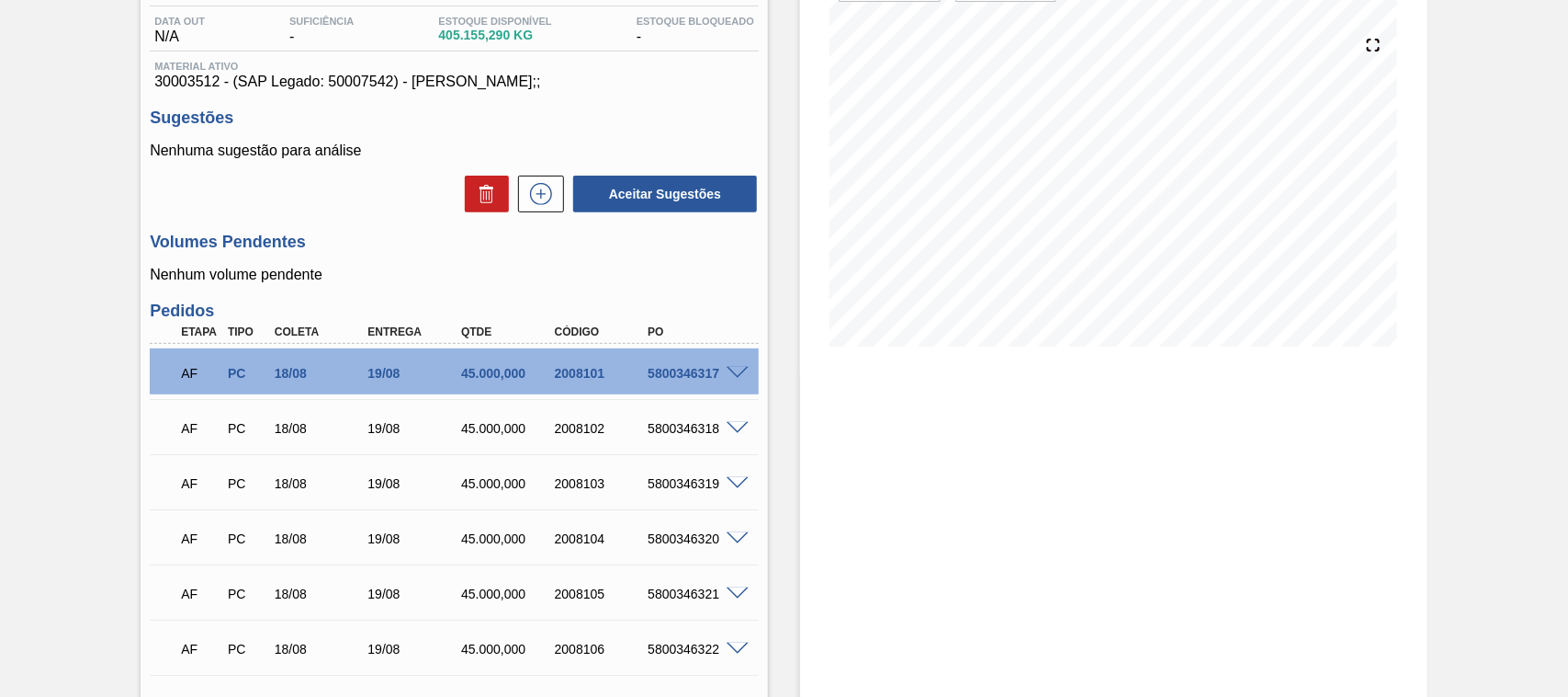
click at [735, 369] on span at bounding box center [737, 373] width 22 height 13
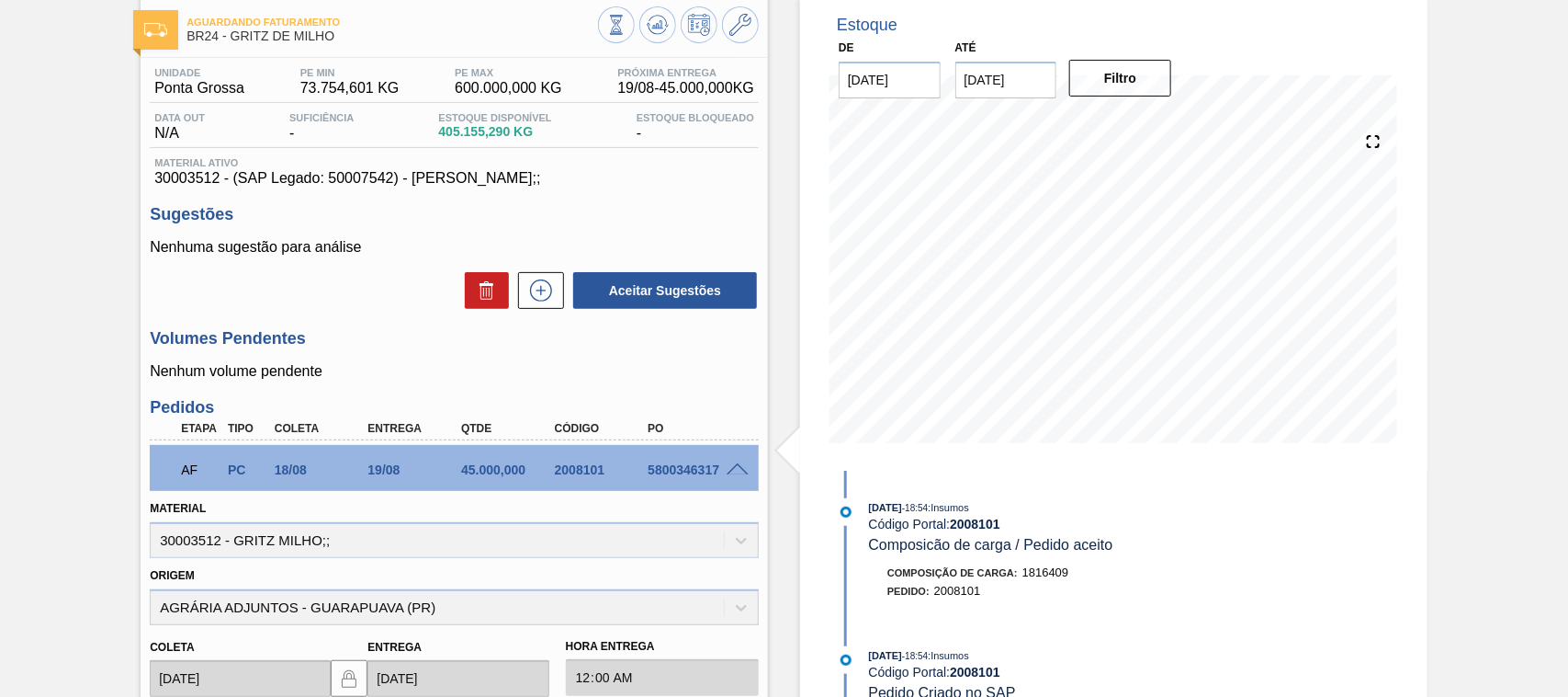
scroll to position [0, 0]
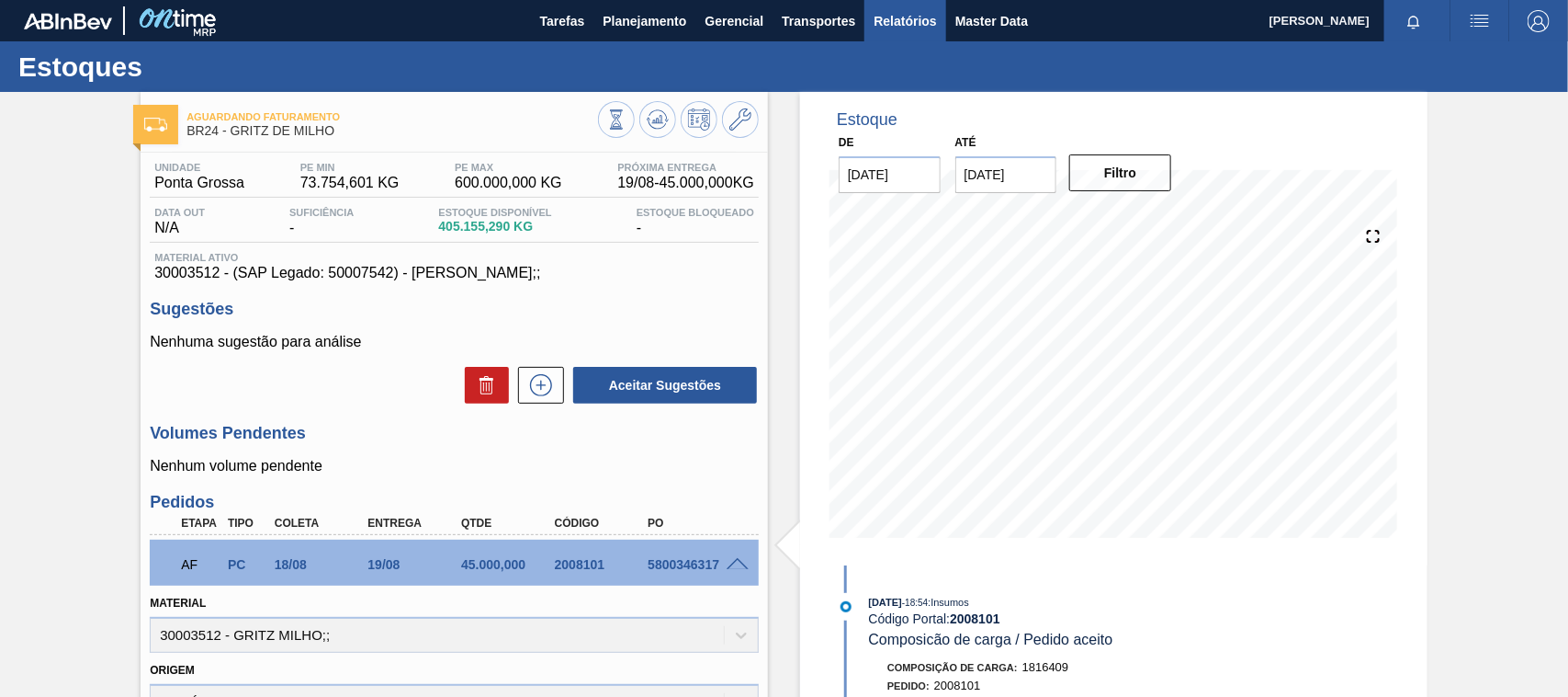
click at [919, 18] on span "Relatórios" at bounding box center [904, 21] width 62 height 22
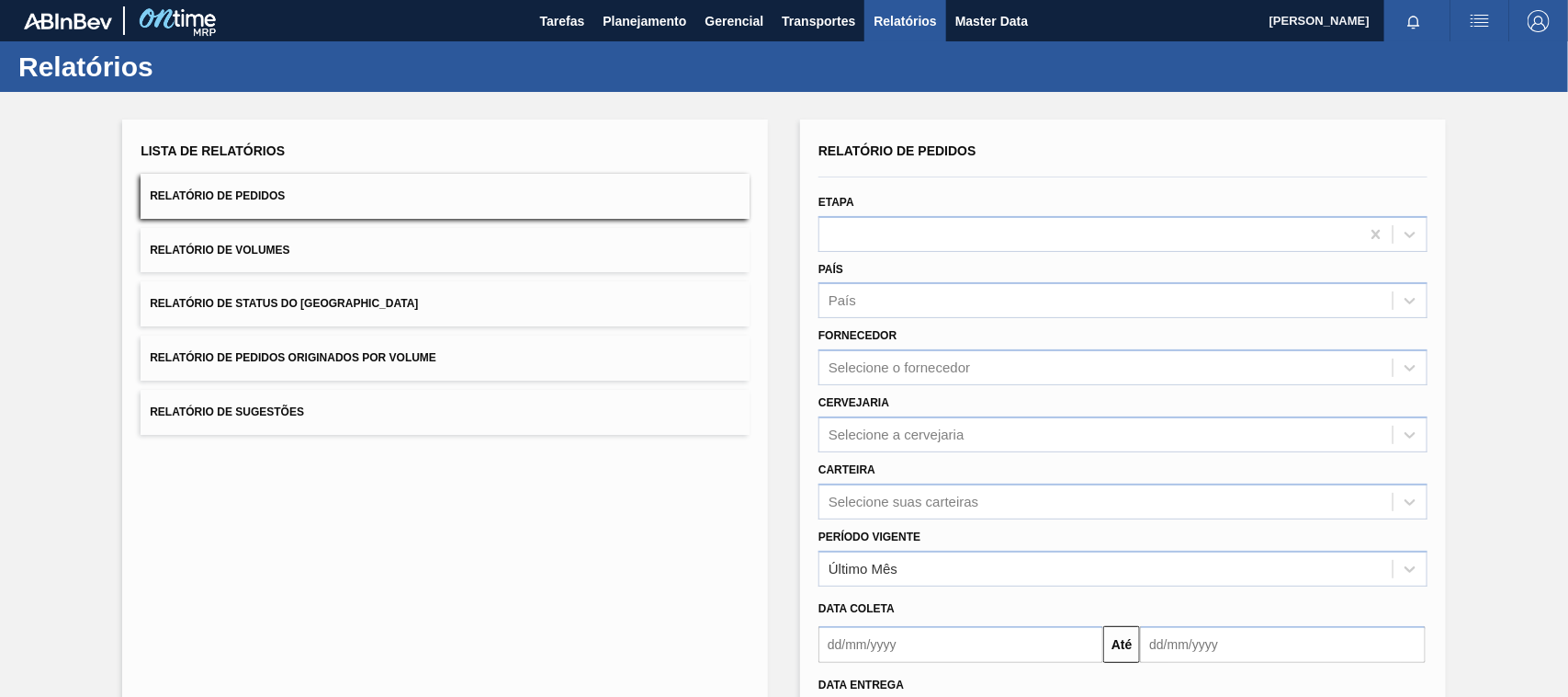
click at [392, 367] on button "Relatório de Pedidos Originados por Volume" at bounding box center [445, 358] width 609 height 45
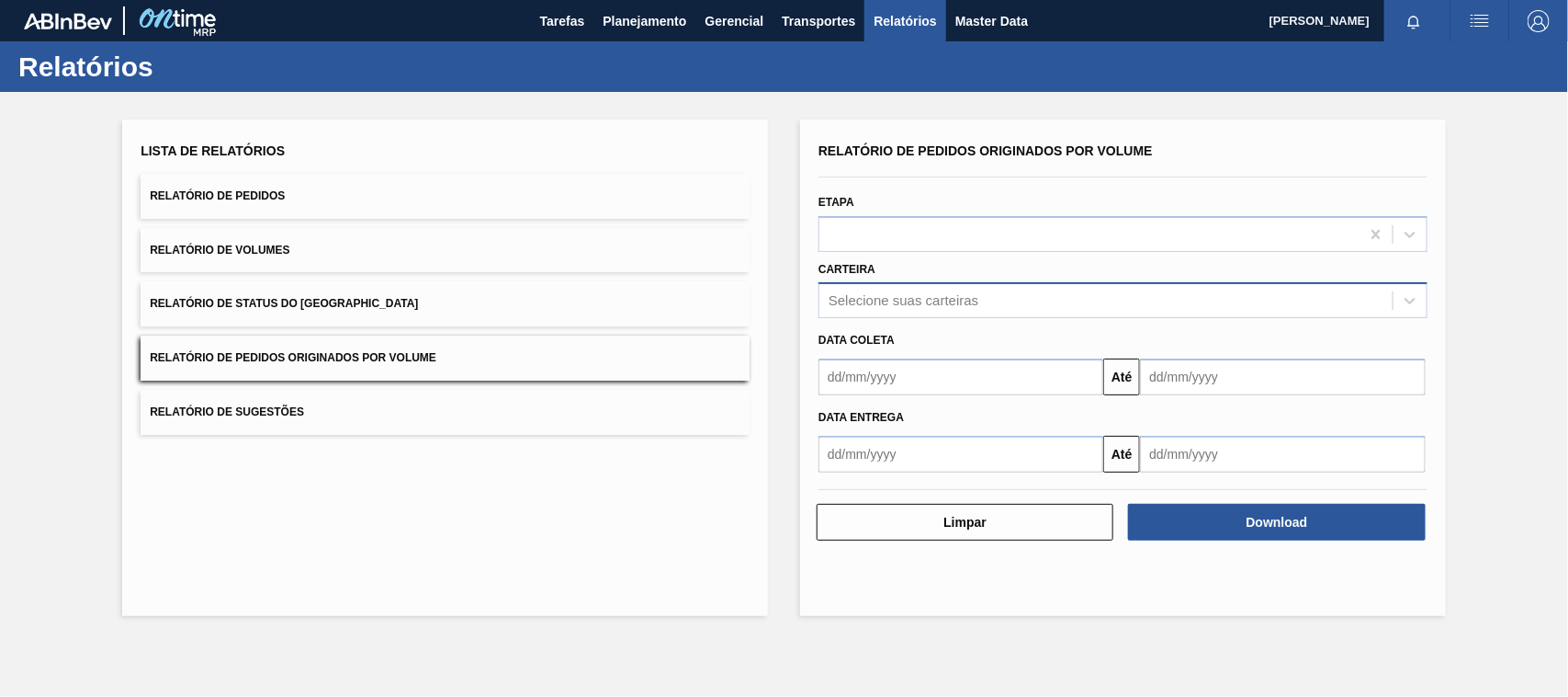
click at [872, 300] on div "Selecione suas carteiras" at bounding box center [903, 301] width 150 height 15
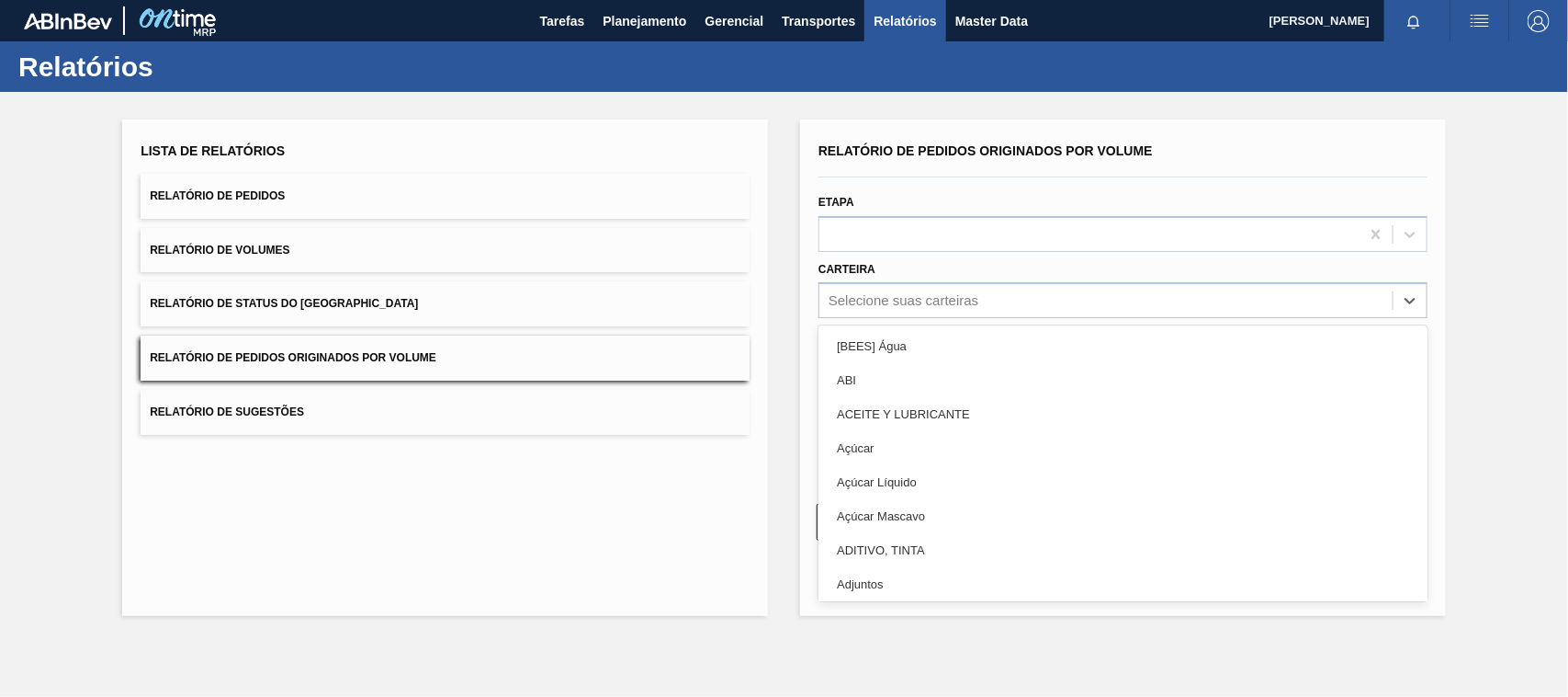
click at [271, 193] on span "Relatório de Pedidos" at bounding box center [217, 195] width 135 height 12
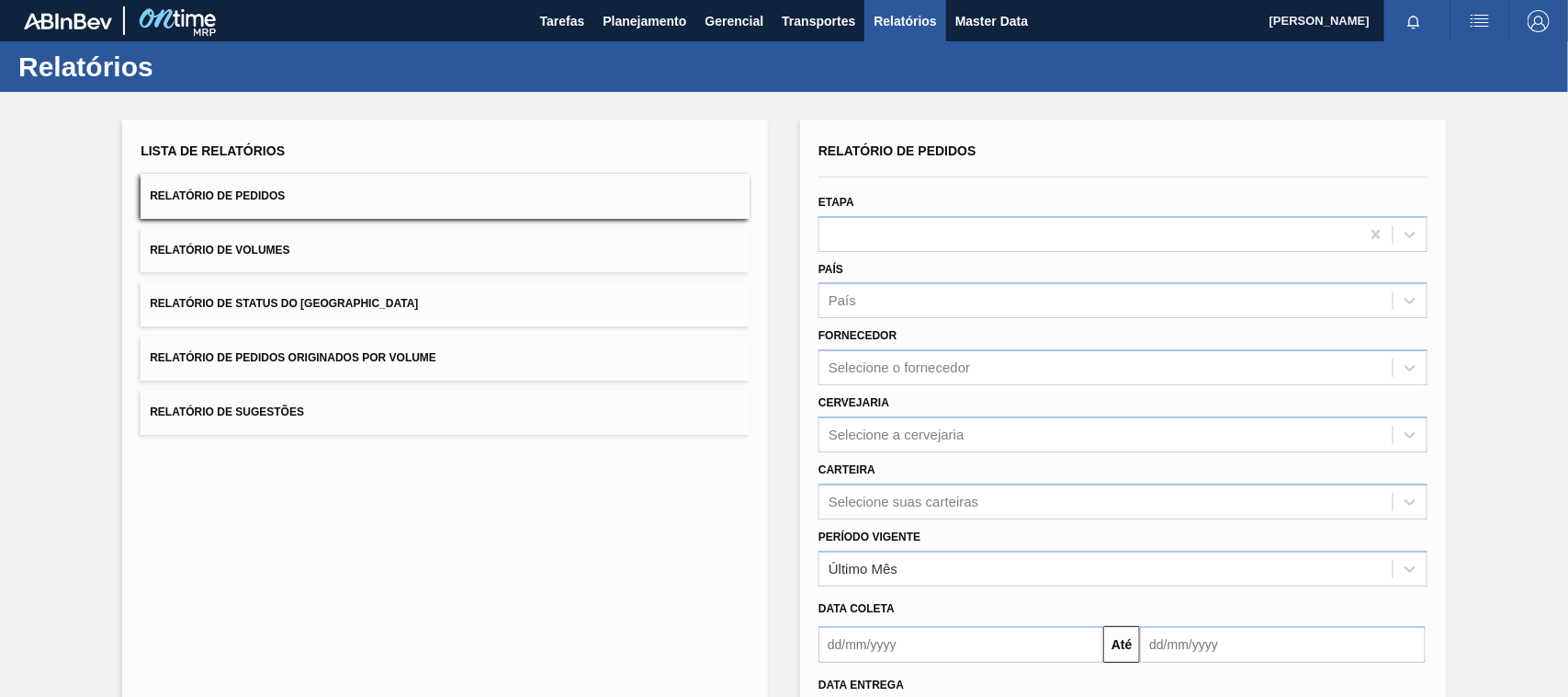
scroll to position [150, 0]
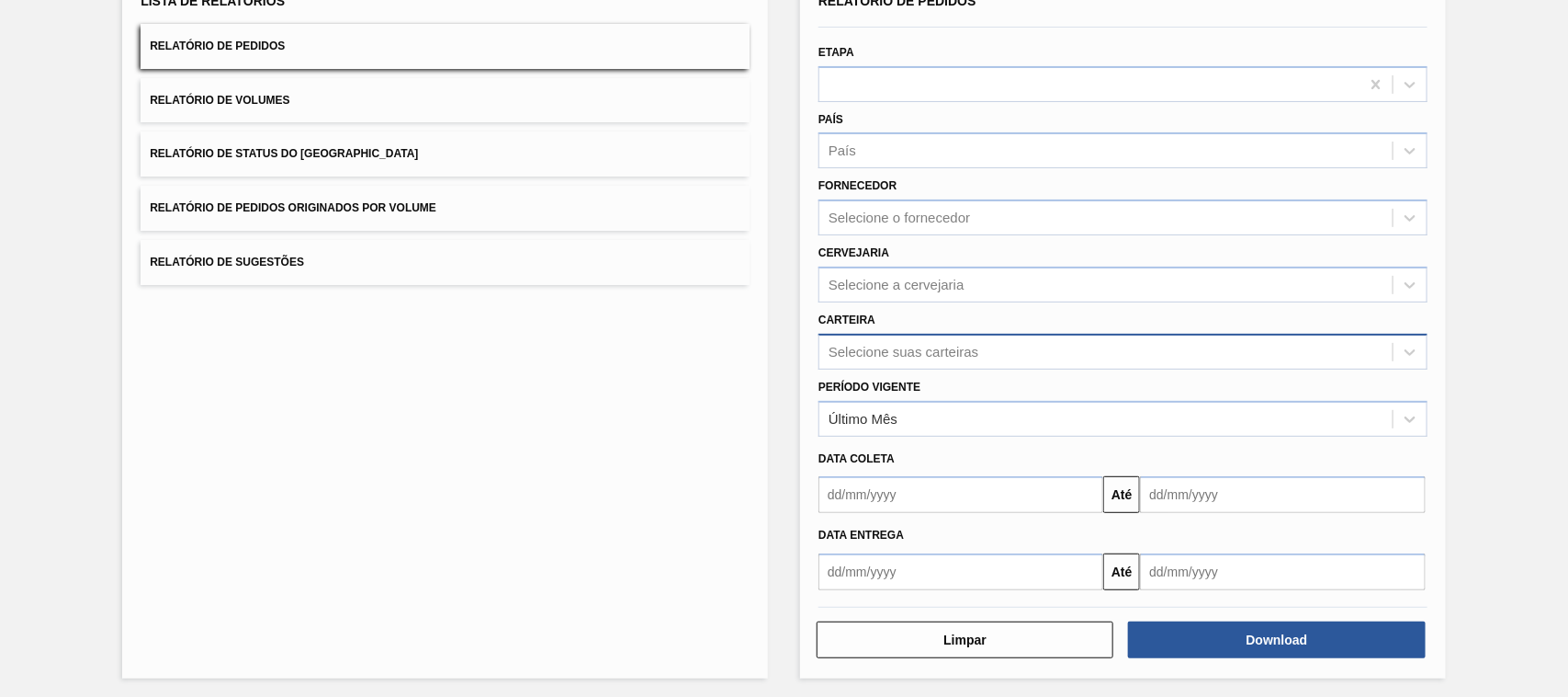
click at [872, 352] on div "Selecione suas carteiras" at bounding box center [903, 352] width 150 height 15
type input "adjuntos"
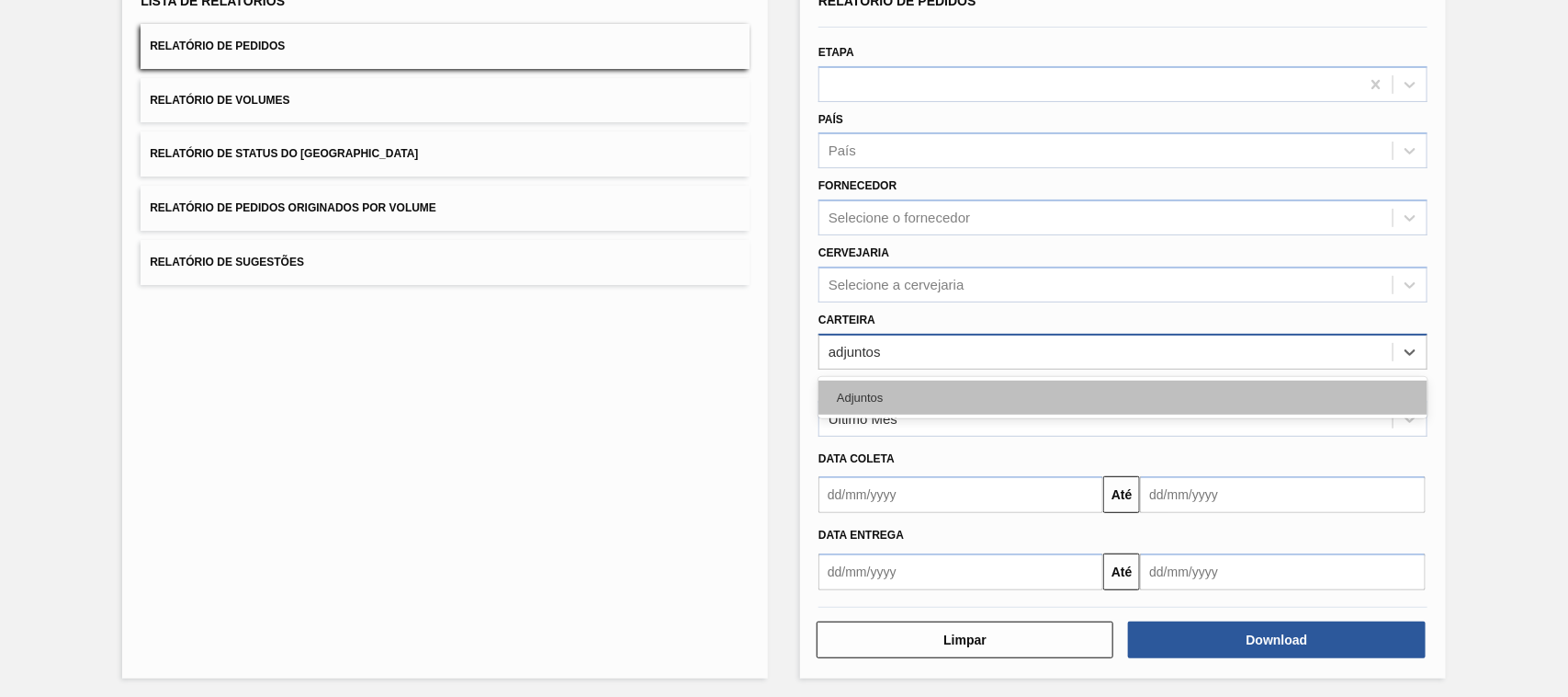
click at [860, 401] on div "Adjuntos" at bounding box center [1123, 397] width 609 height 34
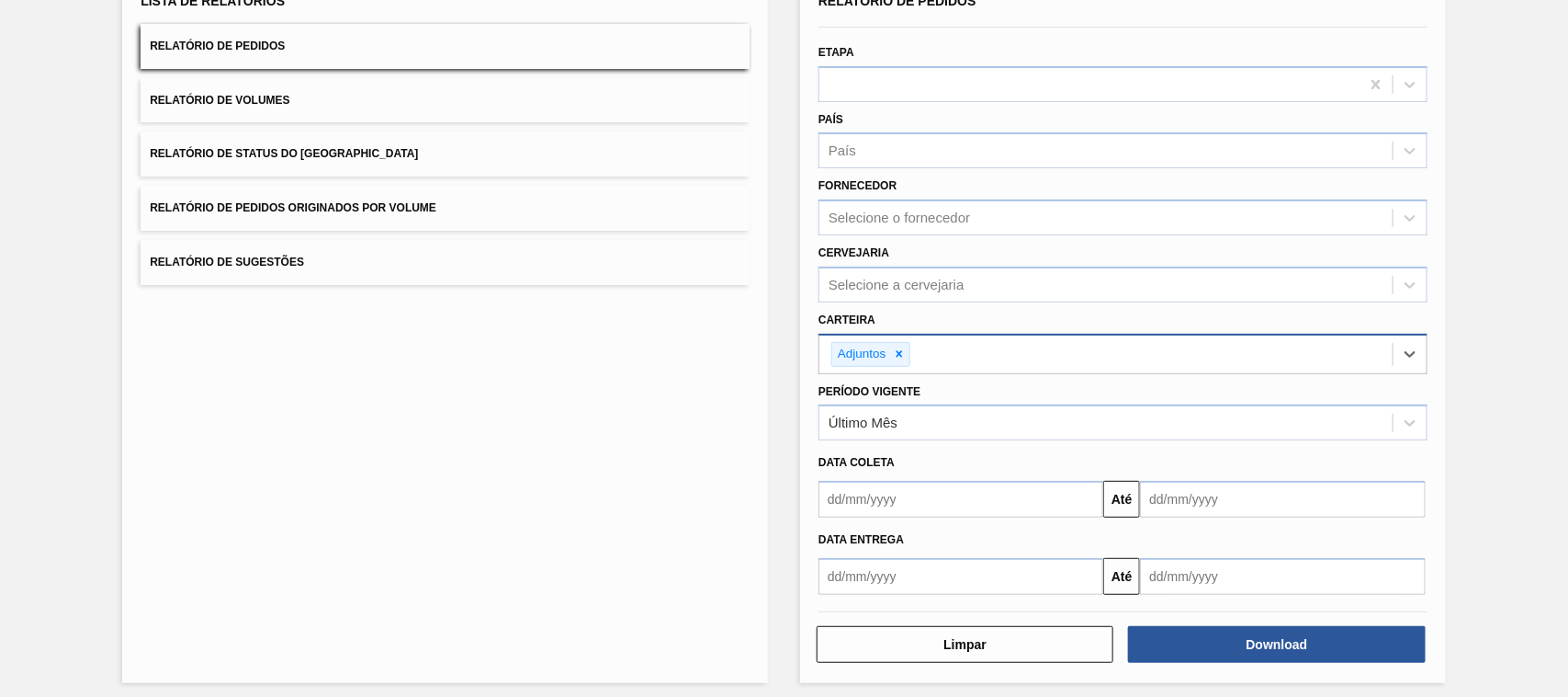
click at [873, 509] on input "text" at bounding box center [961, 499] width 284 height 37
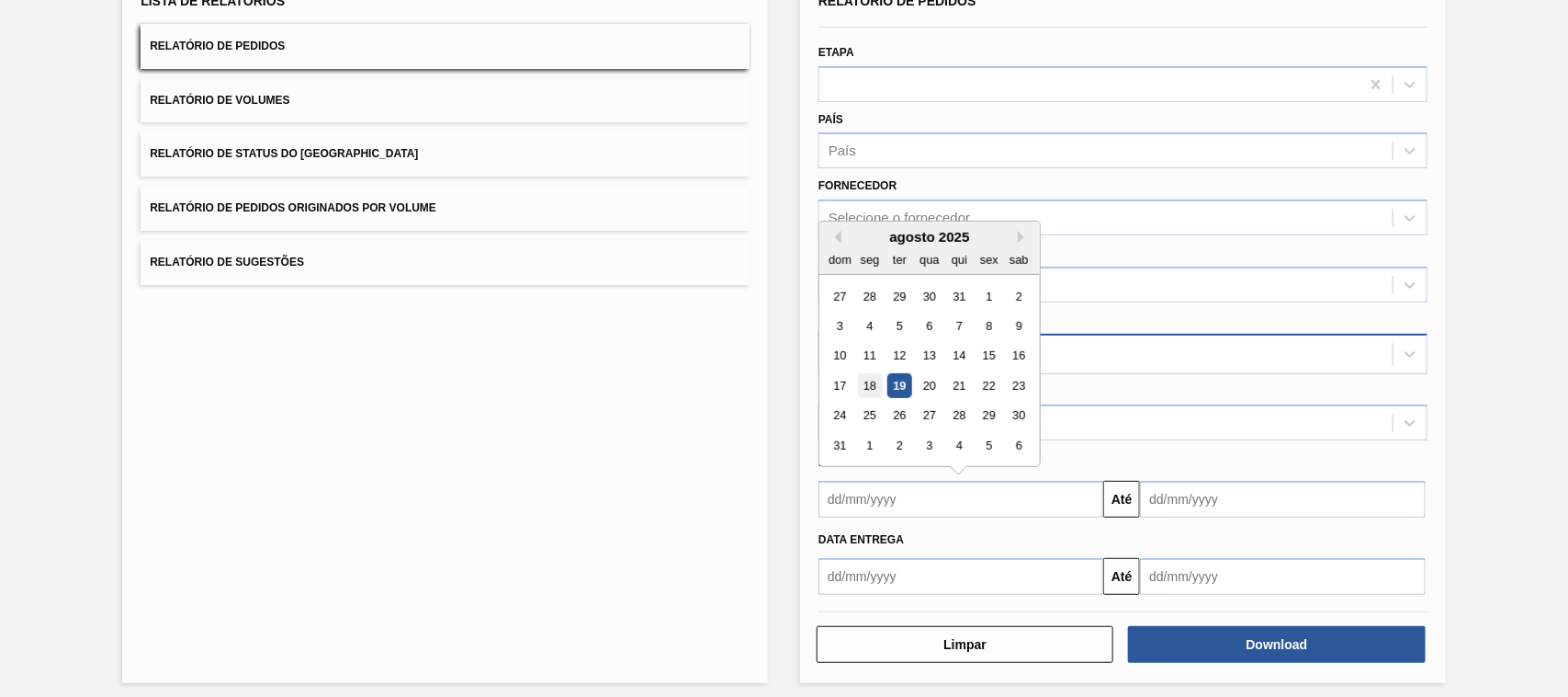
click at [866, 385] on div "18" at bounding box center [870, 386] width 25 height 25
type input "[DATE]"
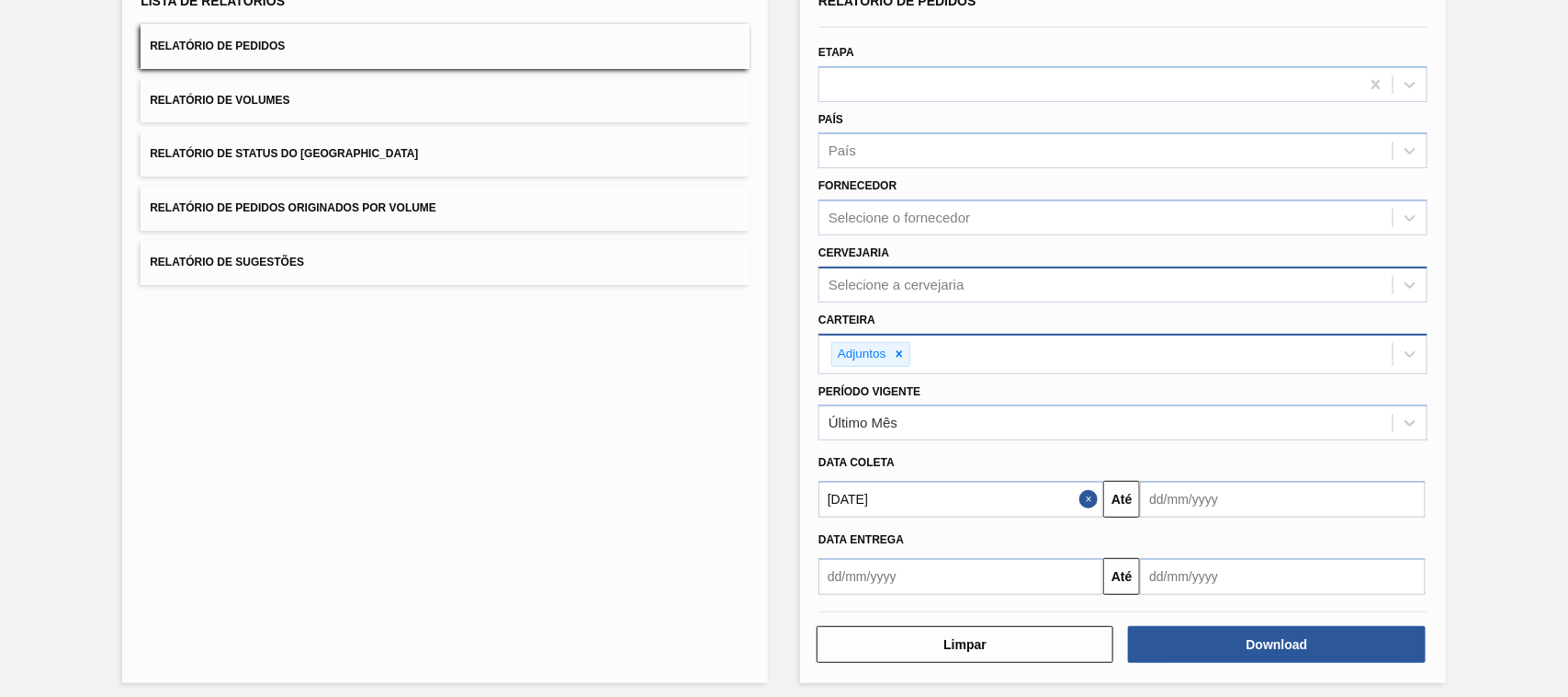
click at [851, 277] on div "Selecione a cervejaria" at bounding box center [895, 285] width 135 height 15
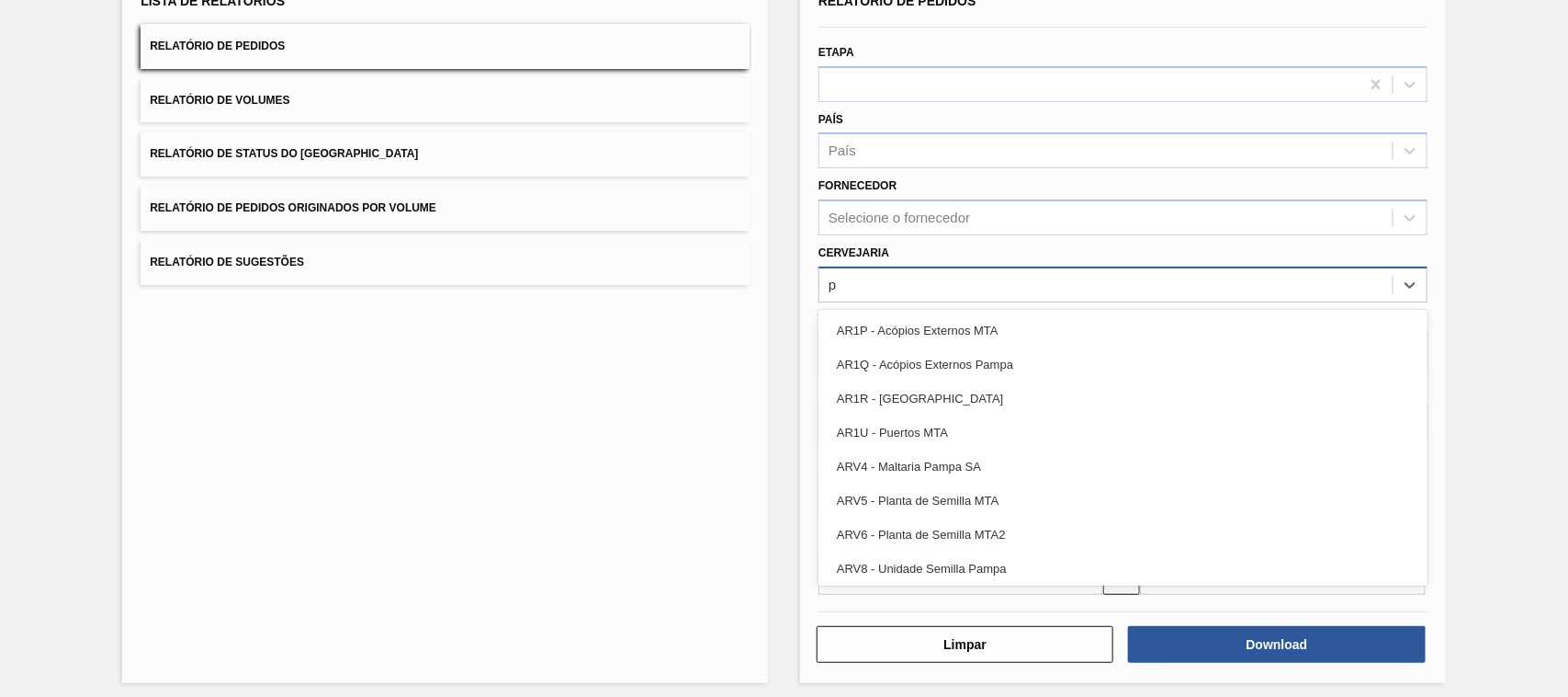
type input "po"
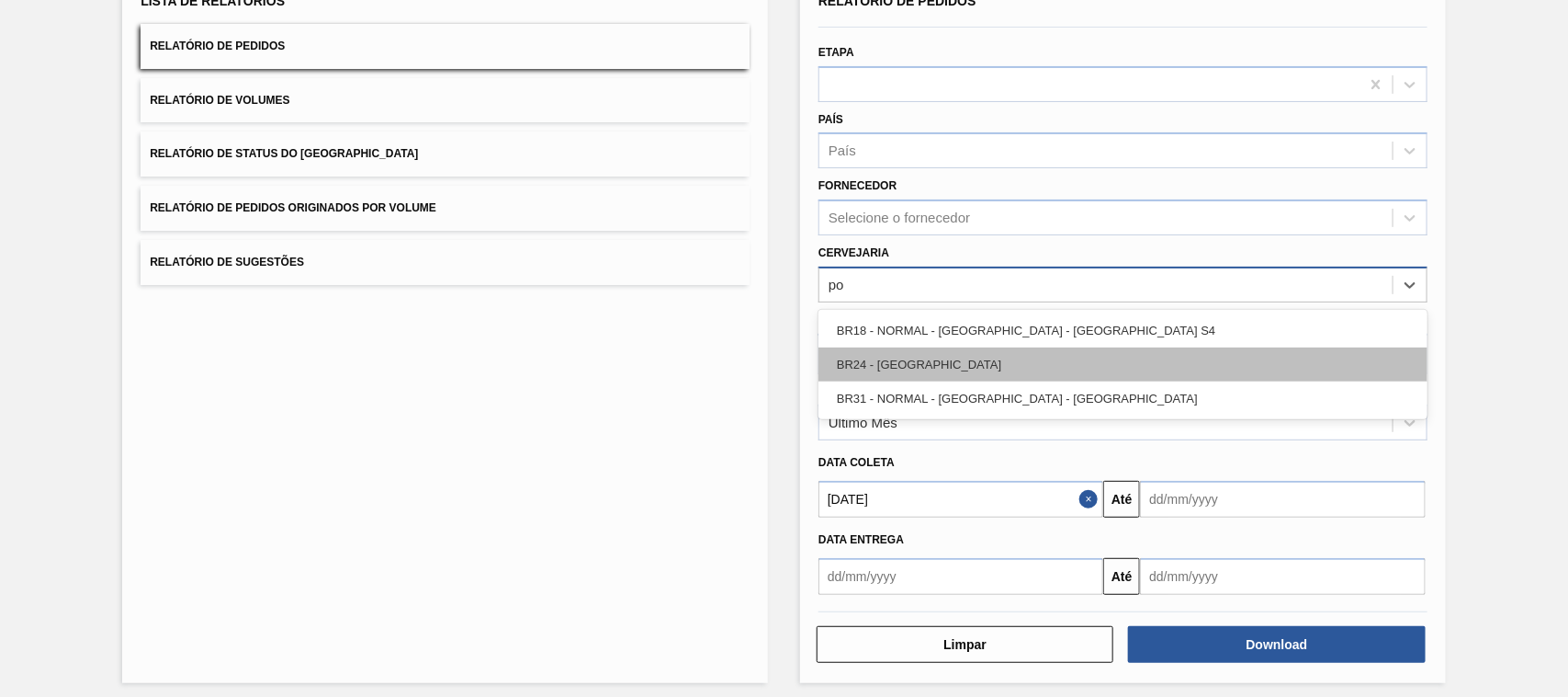
click at [912, 365] on div "BR24 - [GEOGRAPHIC_DATA]" at bounding box center [1123, 363] width 609 height 34
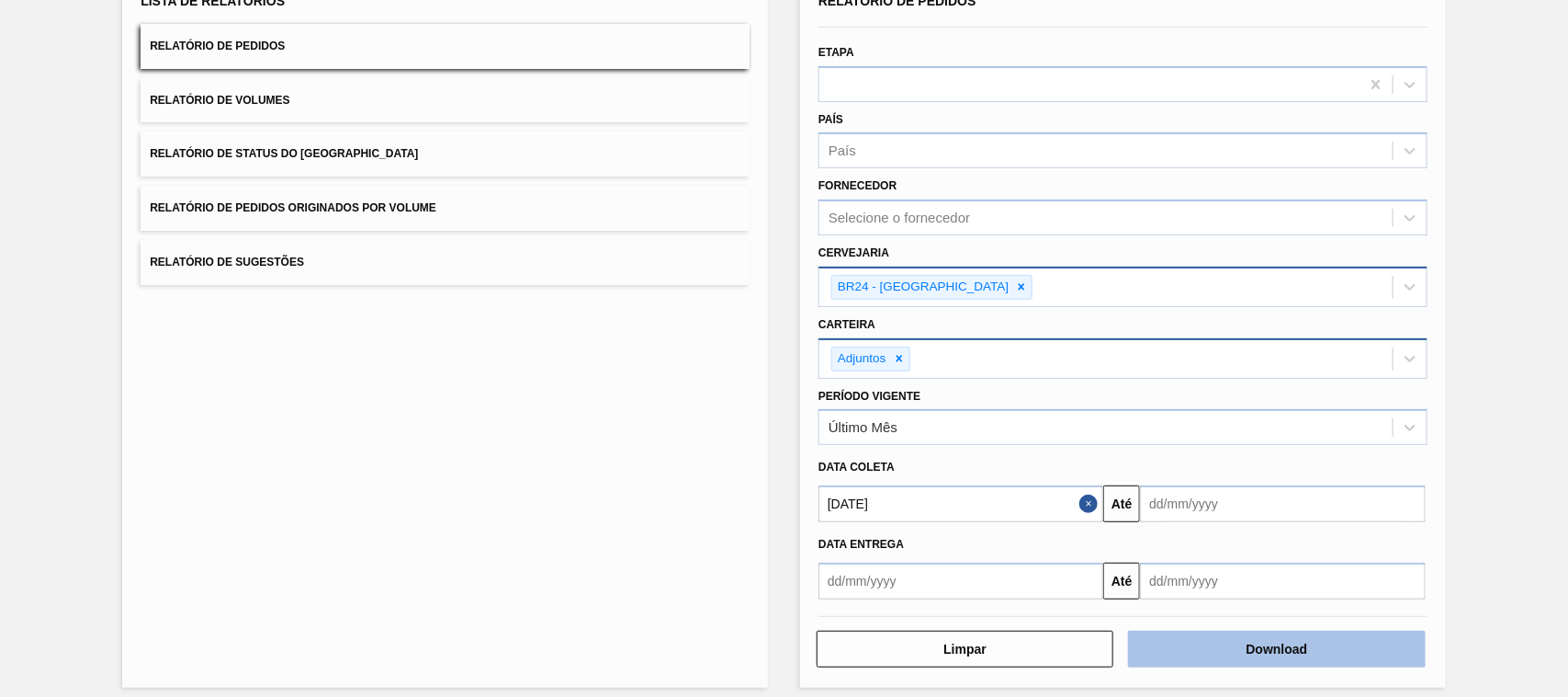
click at [1263, 655] on button "Download" at bounding box center [1276, 649] width 297 height 37
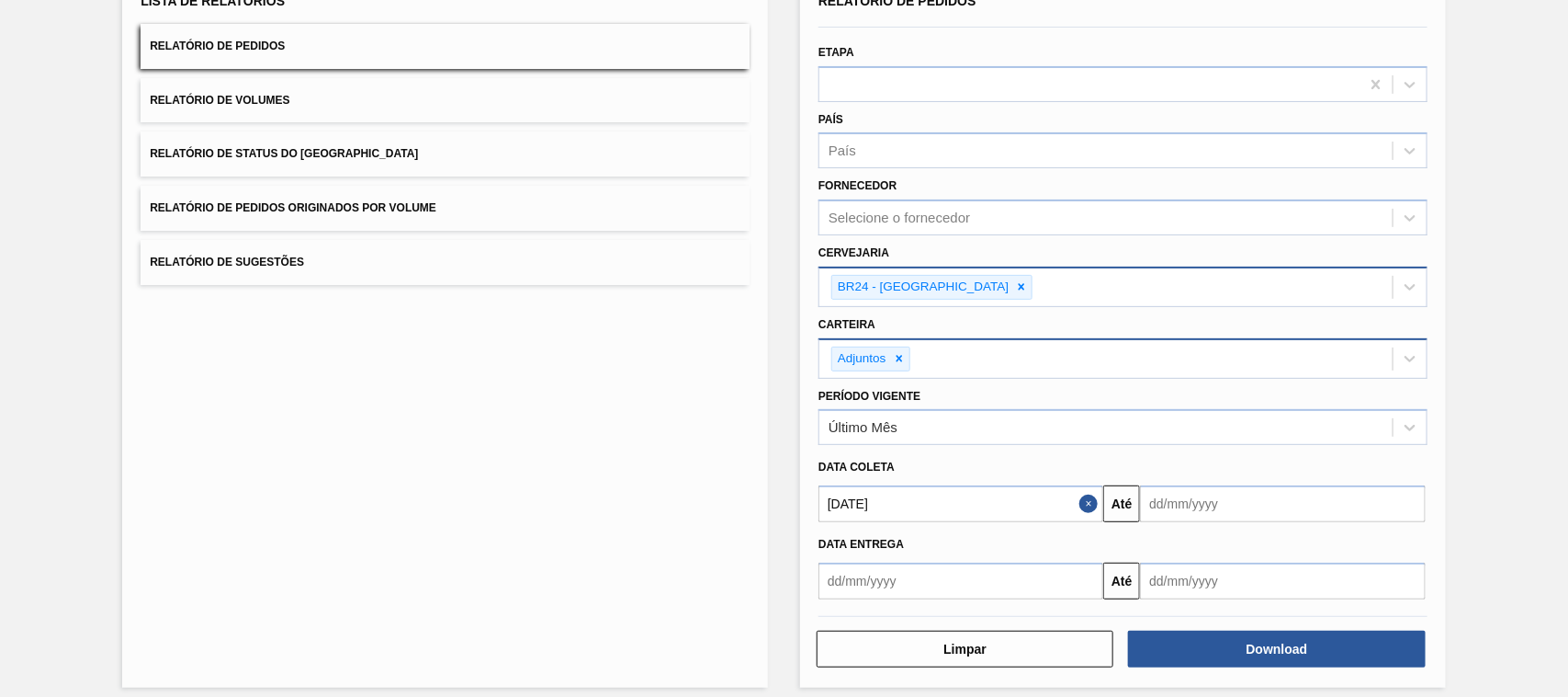
scroll to position [0, 0]
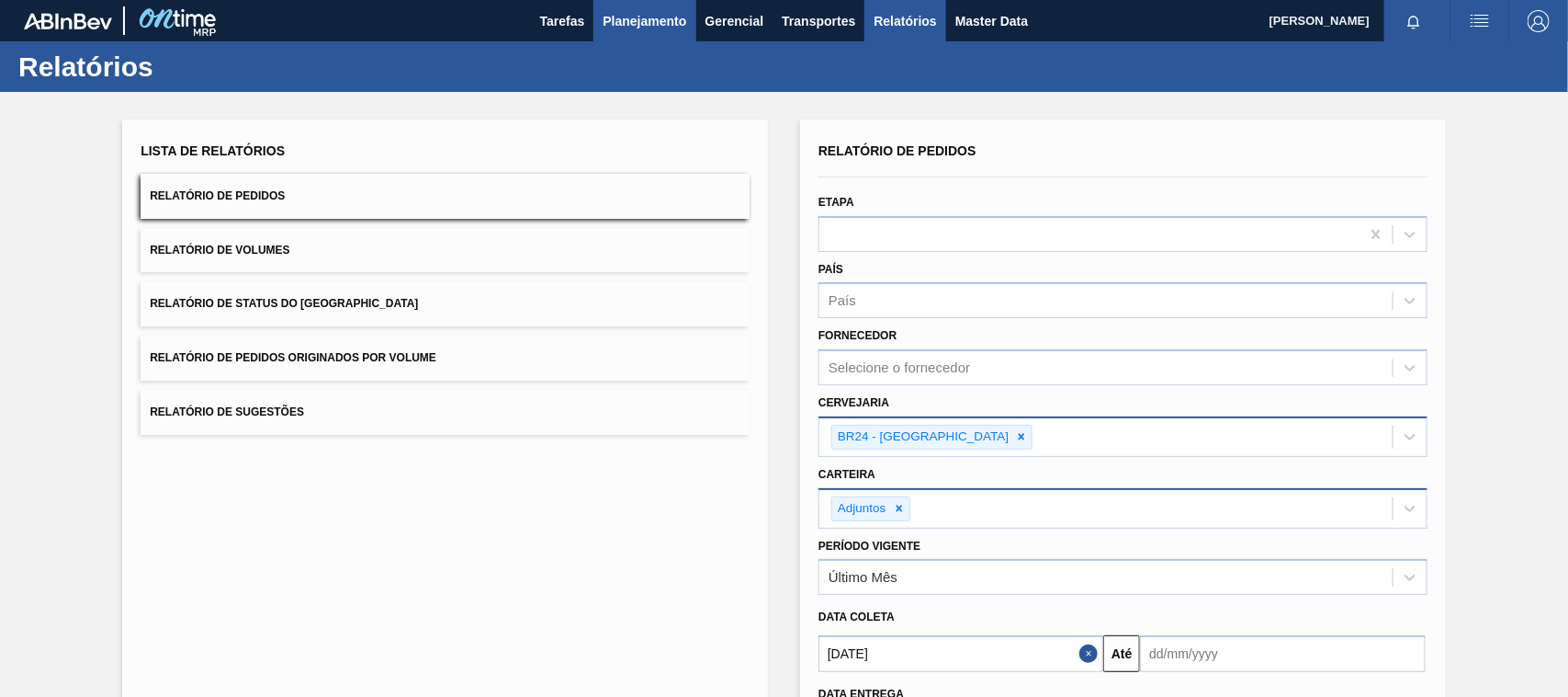
click at [627, 20] on span "Planejamento" at bounding box center [644, 21] width 84 height 22
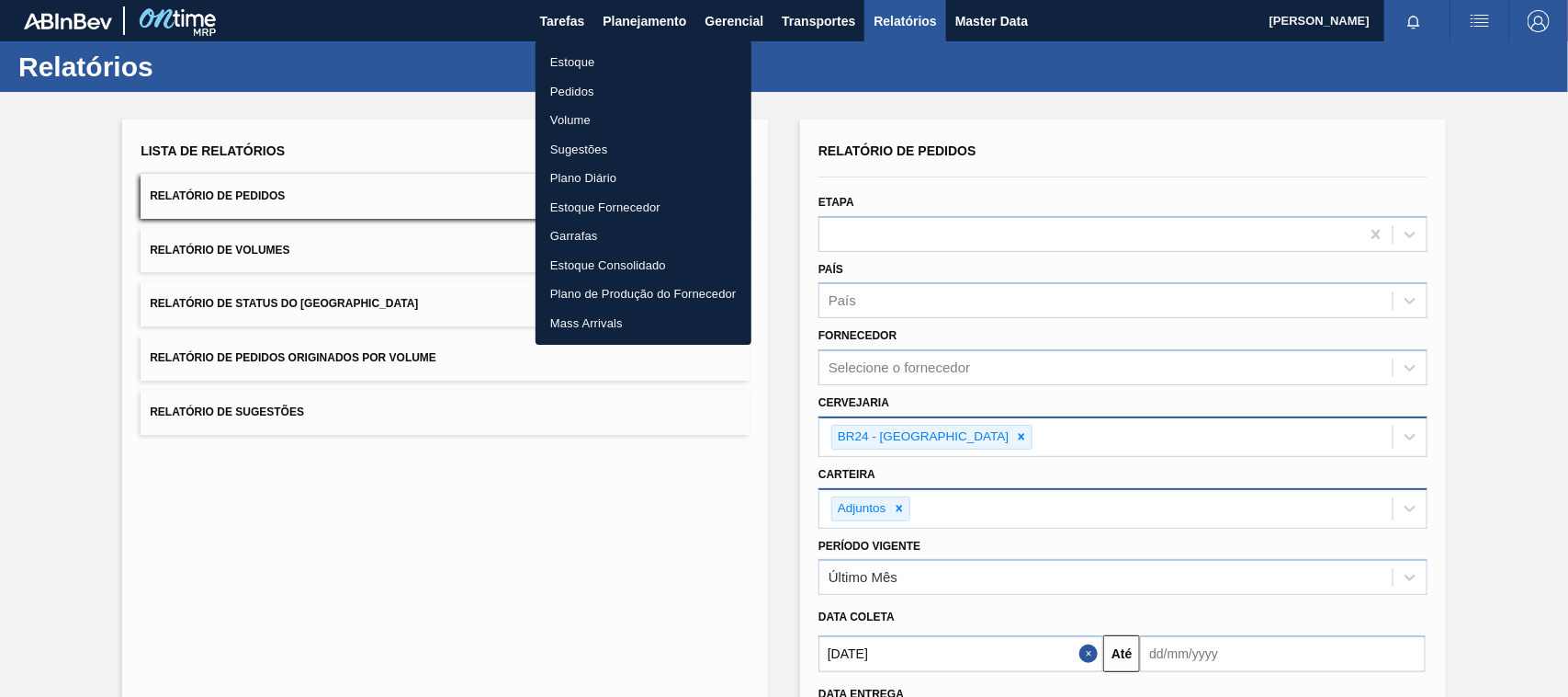
click at [588, 62] on li "Estoque" at bounding box center [643, 62] width 216 height 30
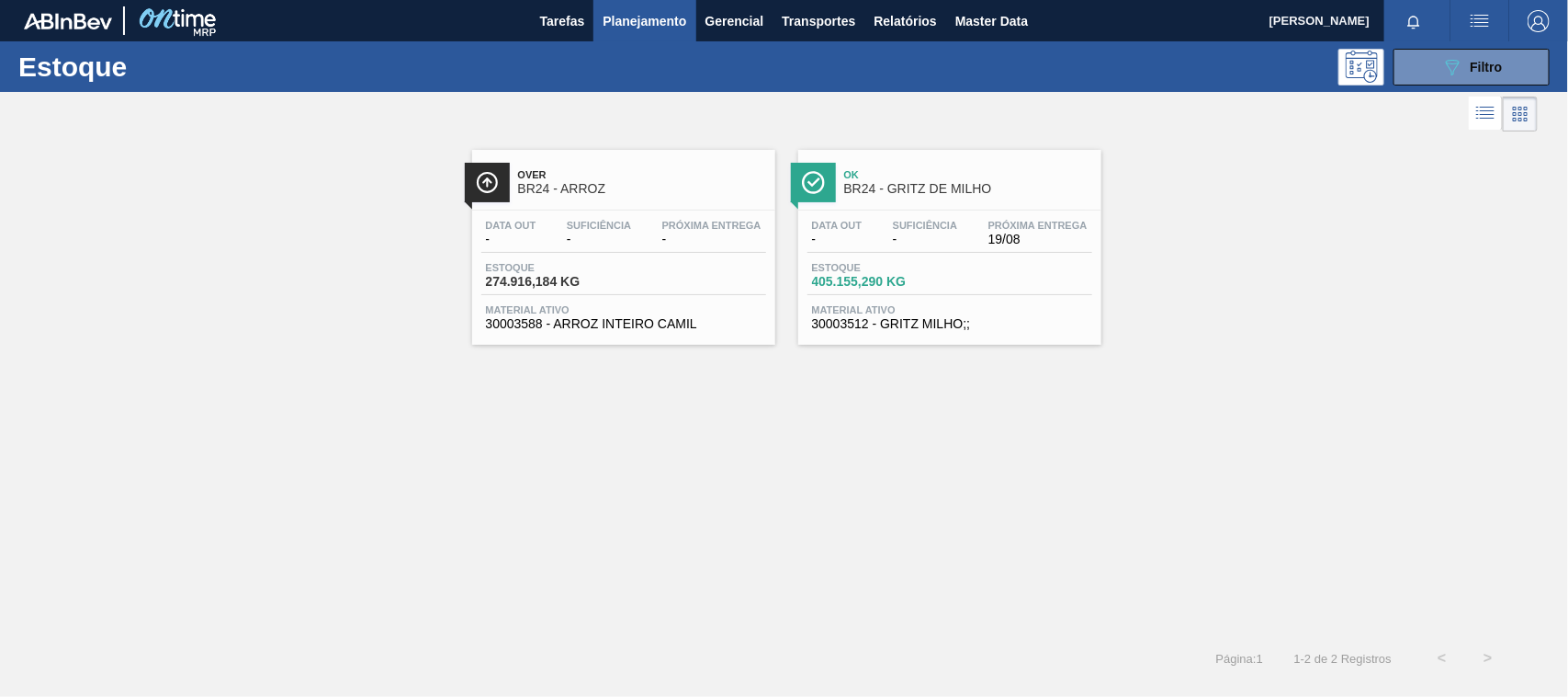
click at [900, 173] on span "Ok" at bounding box center [968, 174] width 248 height 11
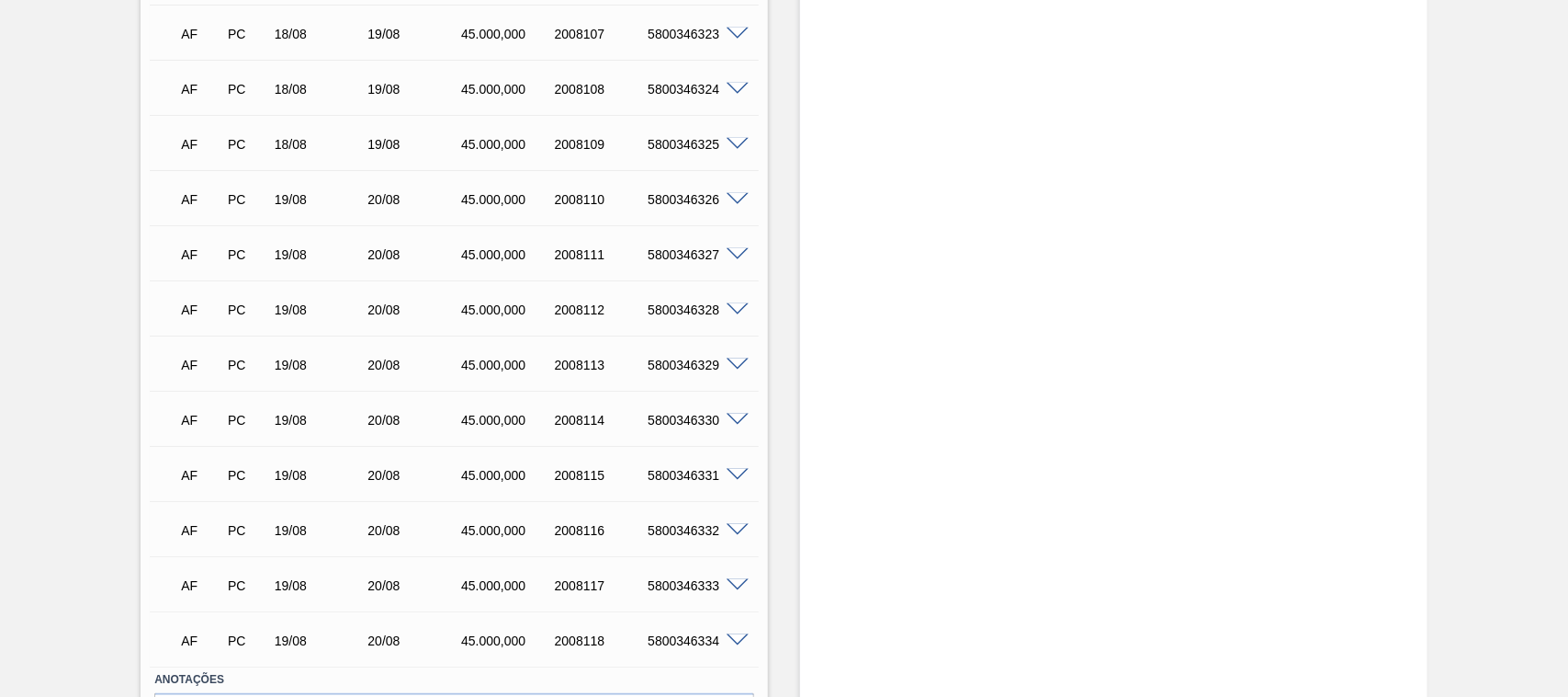
scroll to position [983, 0]
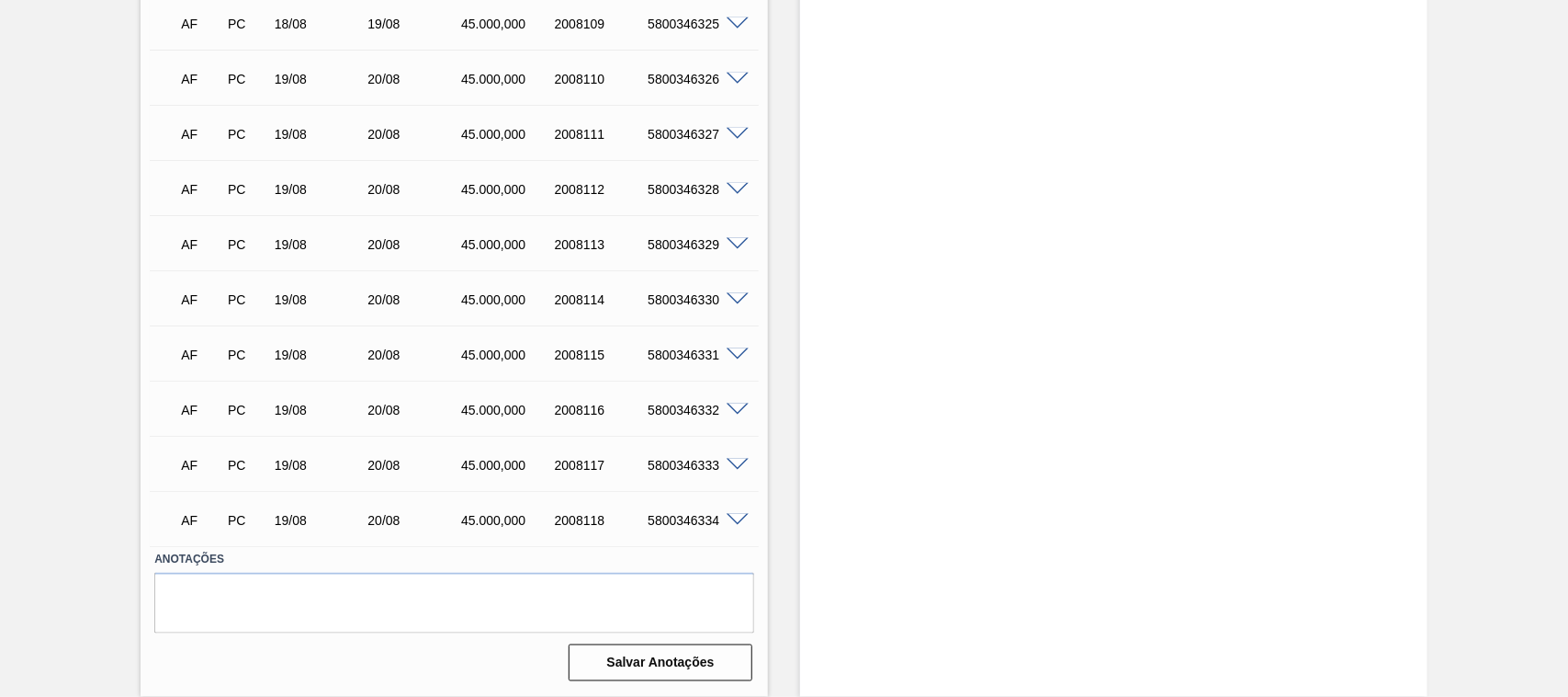
click at [742, 517] on span at bounding box center [737, 520] width 22 height 13
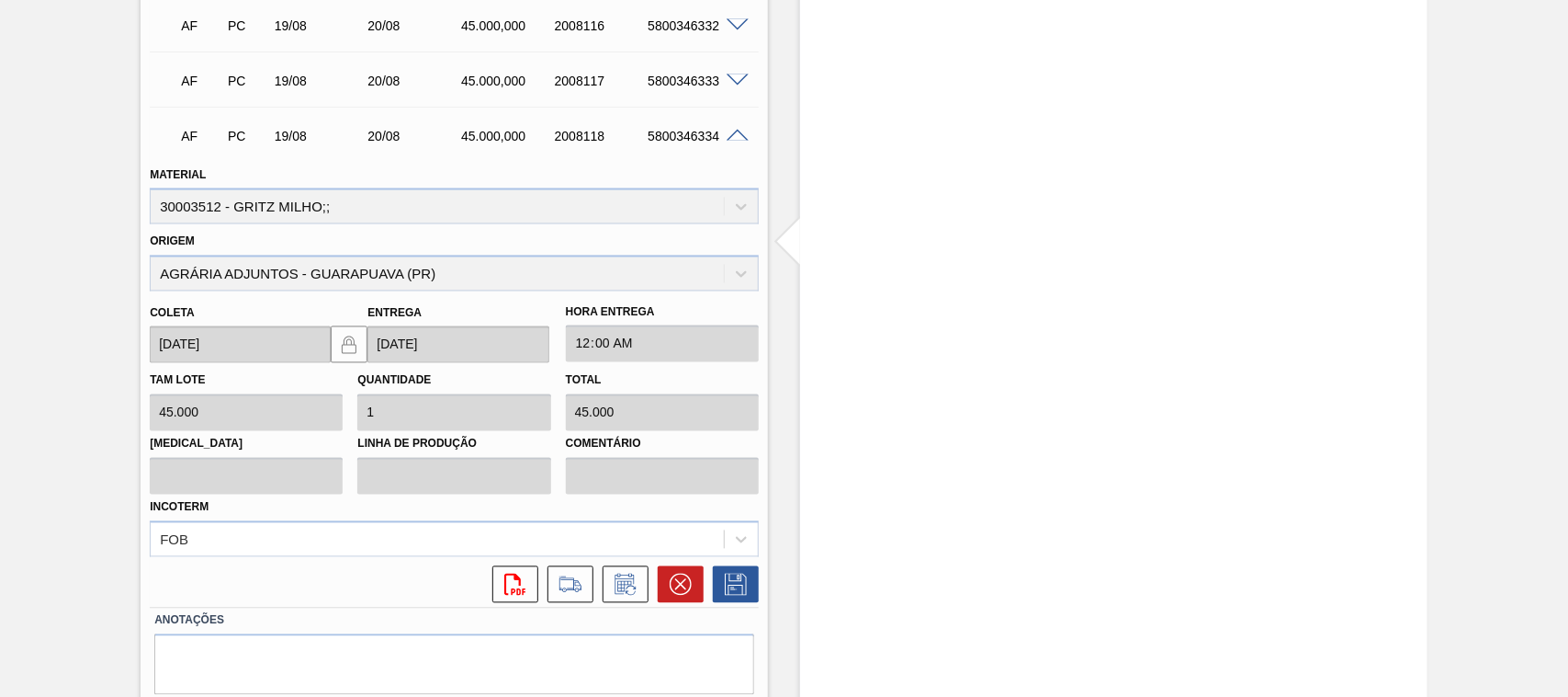
scroll to position [1427, 0]
